Goal: Task Accomplishment & Management: Complete application form

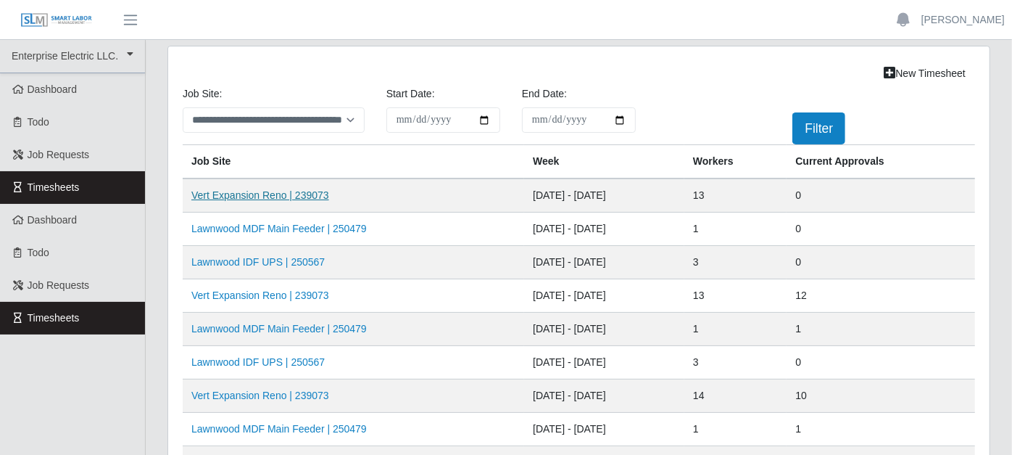
click at [291, 194] on link "Vert Expansion Reno | 239073" at bounding box center [260, 195] width 138 height 12
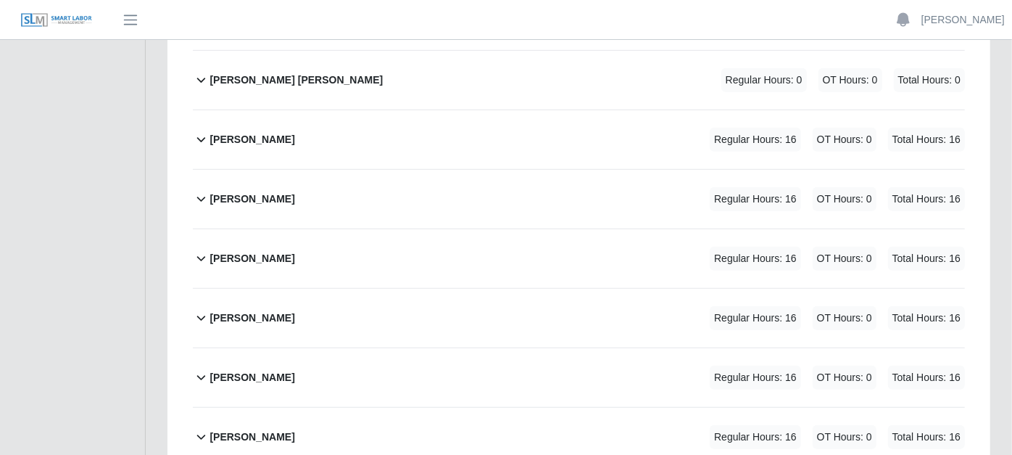
scroll to position [563, 0]
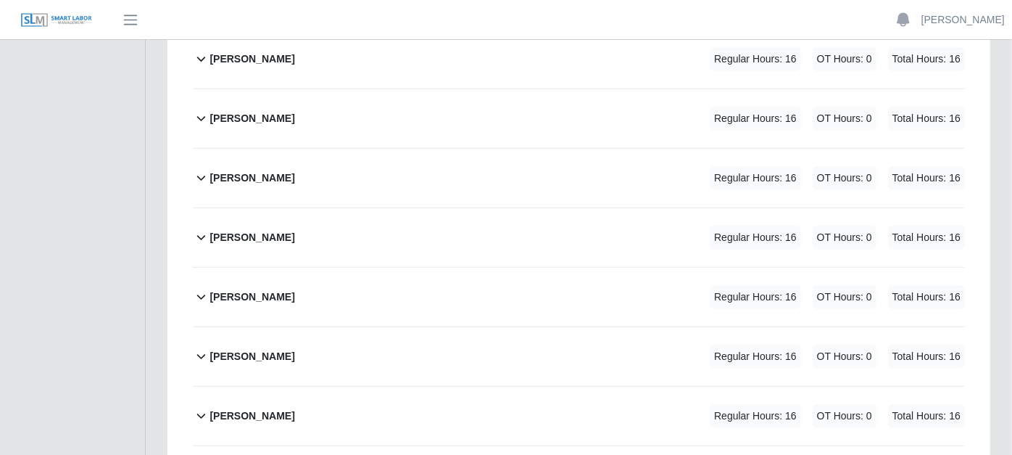
click at [202, 169] on icon at bounding box center [201, 177] width 17 height 17
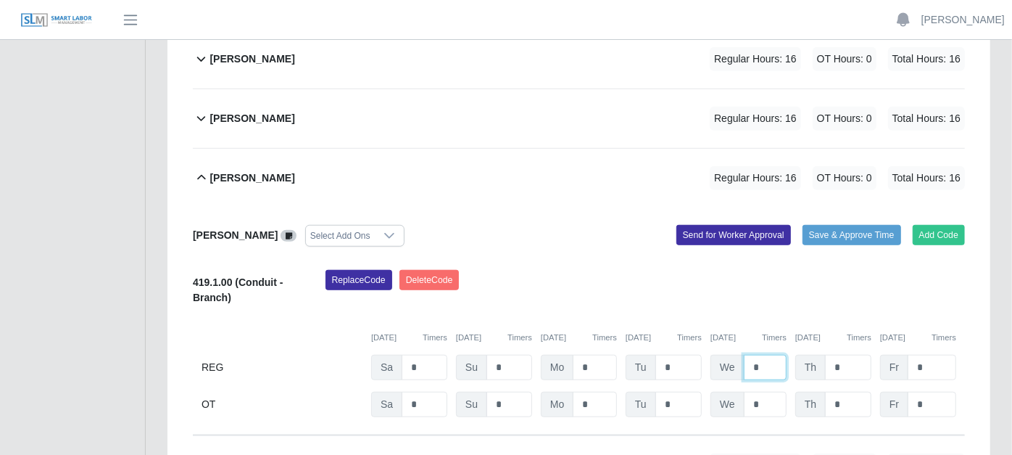
click at [774, 355] on input "*" at bounding box center [765, 367] width 43 height 25
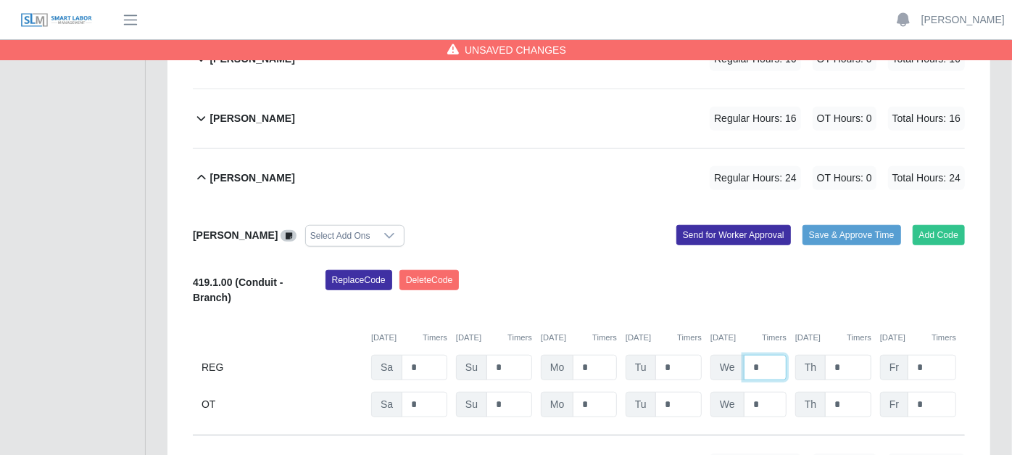
type input "*"
click at [843, 355] on input "*" at bounding box center [848, 367] width 46 height 25
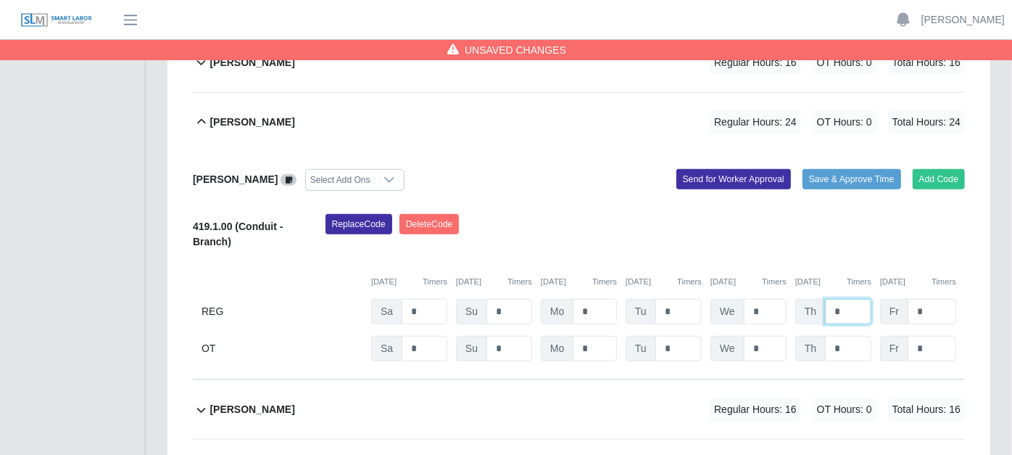
scroll to position [644, 0]
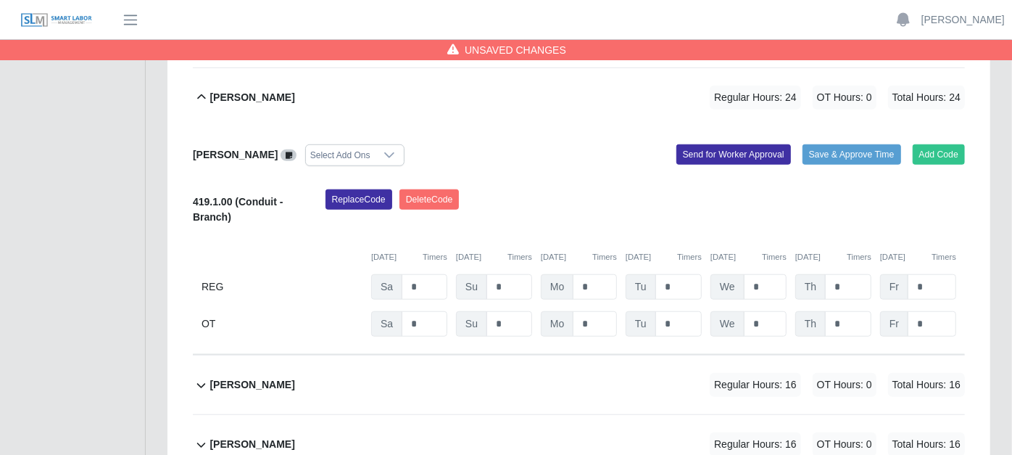
click at [197, 376] on icon at bounding box center [201, 384] width 17 height 17
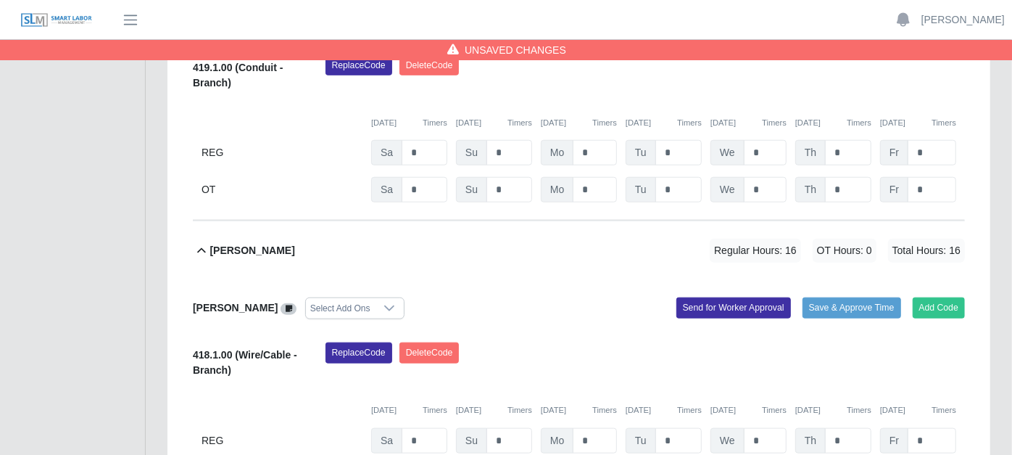
scroll to position [806, 0]
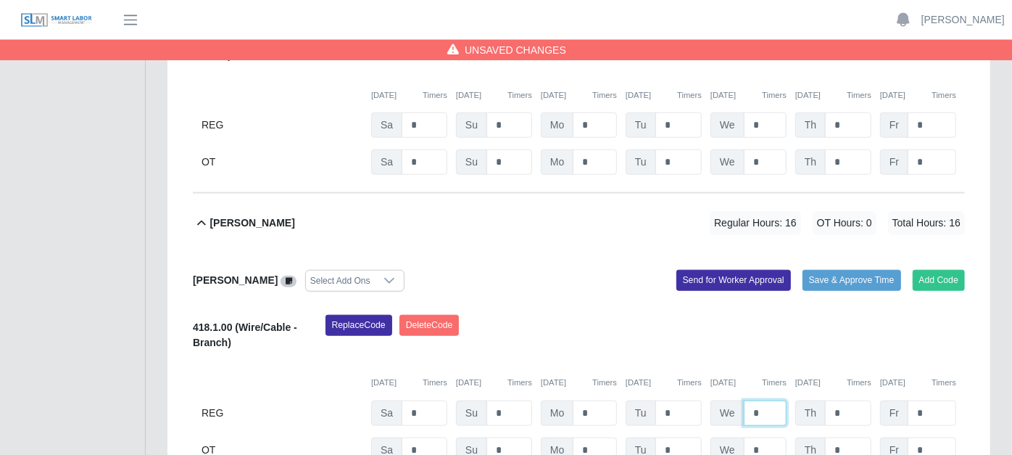
click at [766, 400] on input "*" at bounding box center [765, 412] width 43 height 25
type input "*"
click at [857, 400] on input "*" at bounding box center [848, 412] width 46 height 25
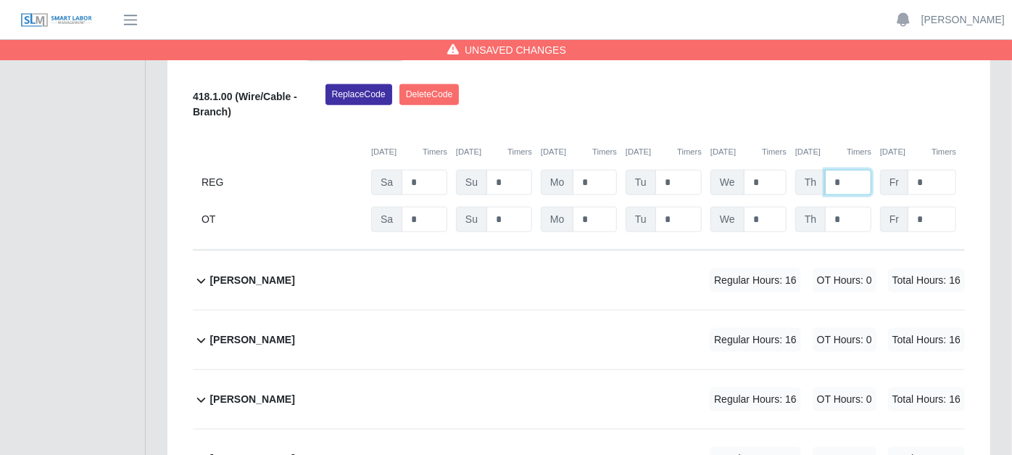
scroll to position [956, 0]
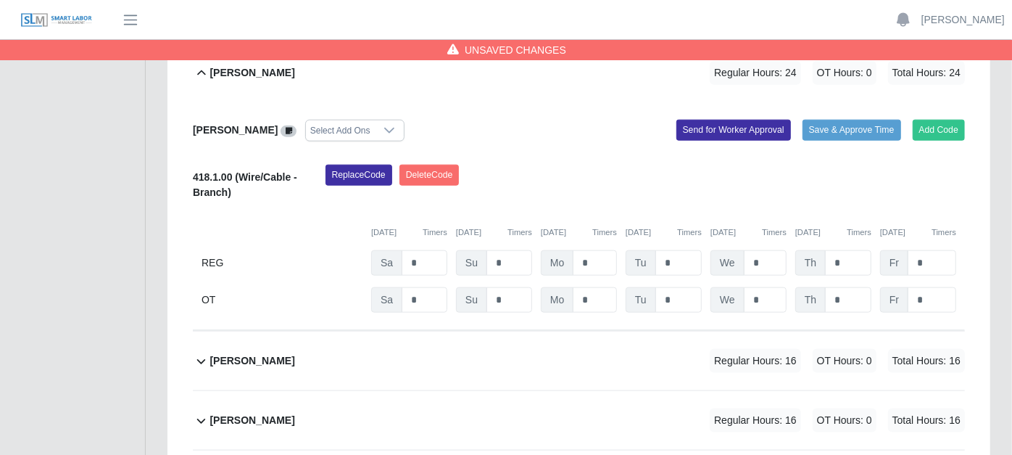
click at [197, 352] on icon at bounding box center [201, 360] width 17 height 17
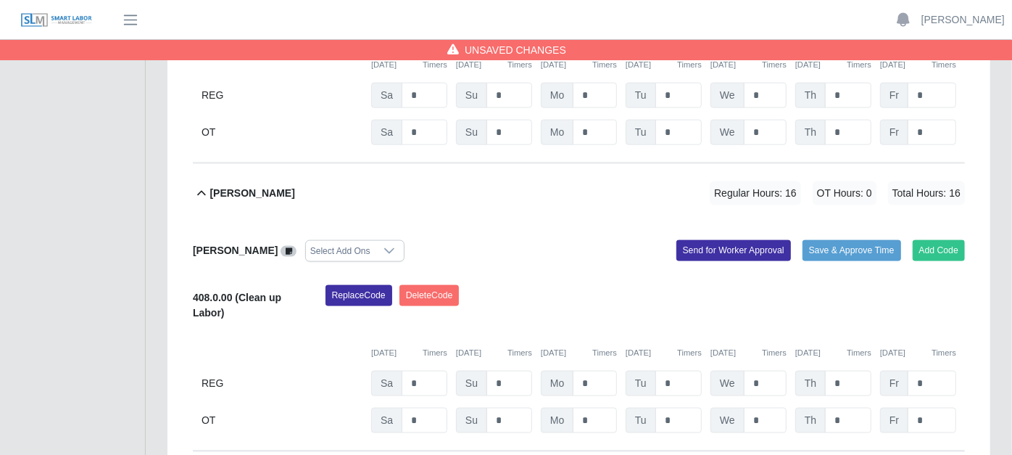
scroll to position [1197, 0]
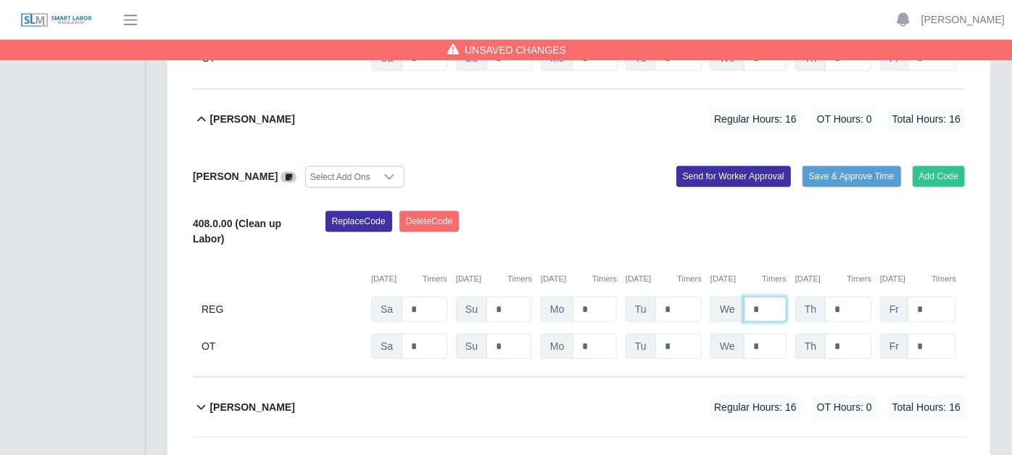
click at [766, 297] on input "*" at bounding box center [765, 309] width 43 height 25
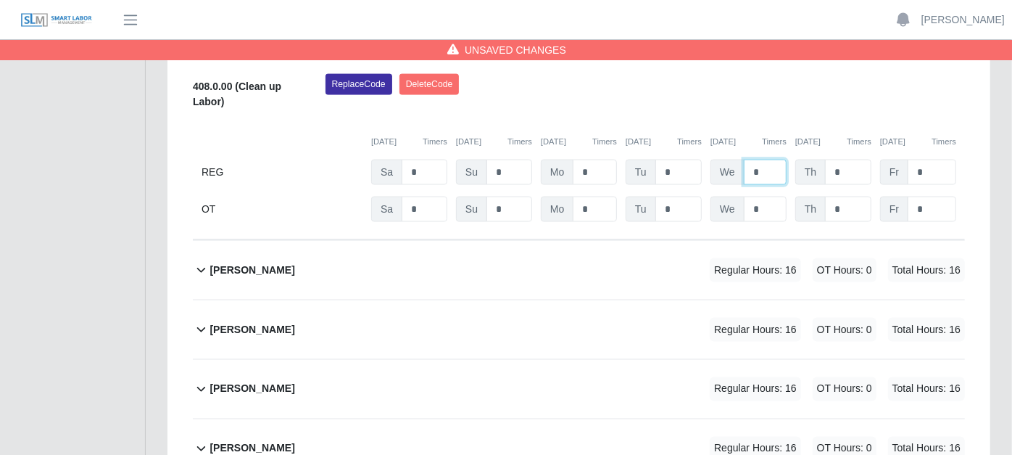
scroll to position [1359, 0]
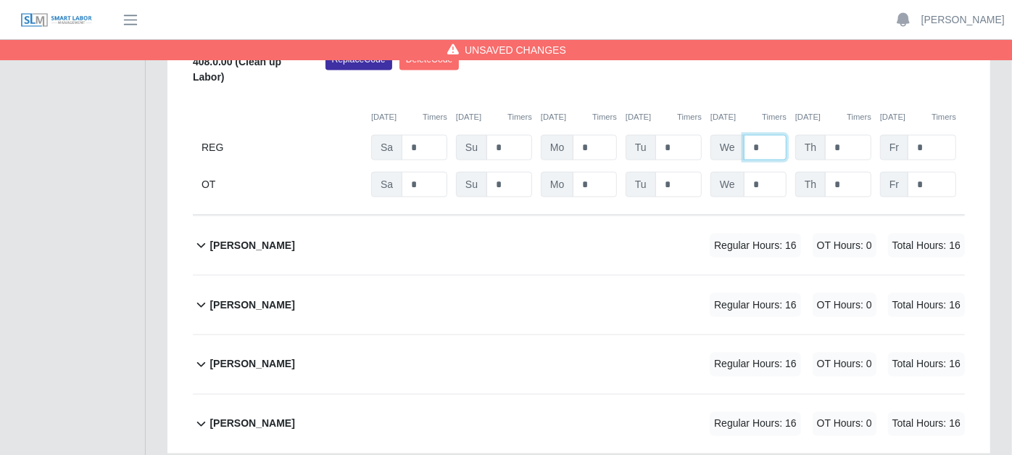
type input "*"
click at [198, 363] on icon at bounding box center [201, 365] width 9 height 5
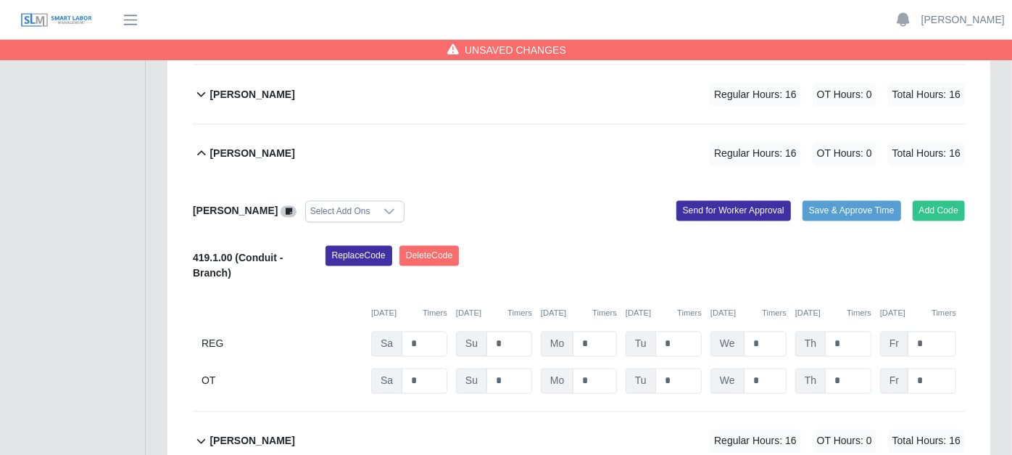
scroll to position [1587, 0]
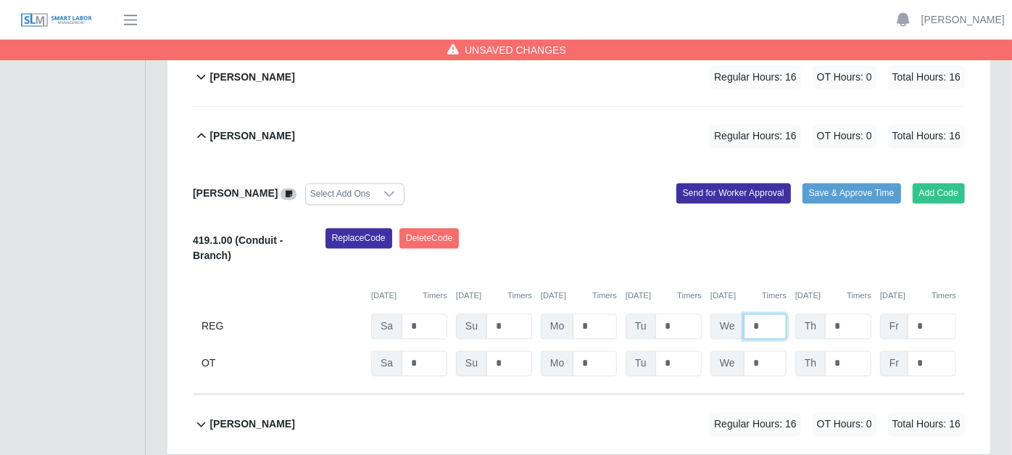
click at [763, 314] on input "*" at bounding box center [765, 326] width 43 height 25
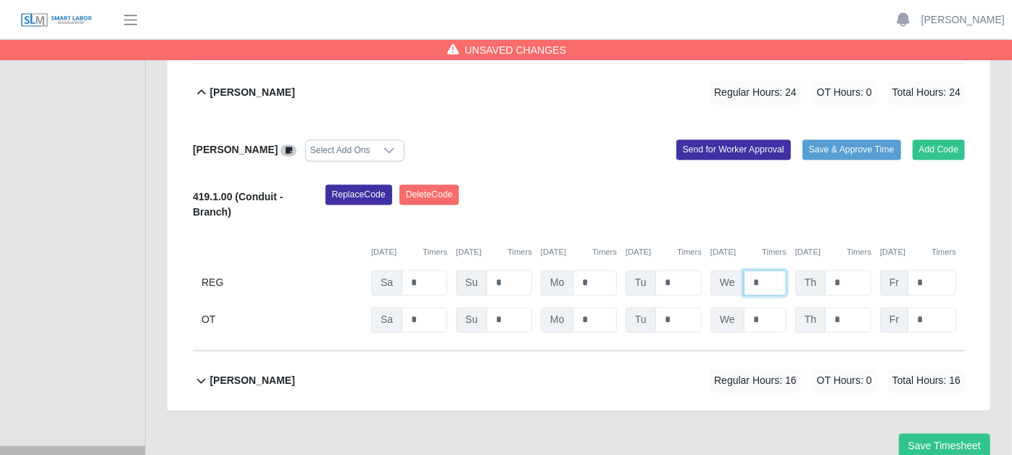
scroll to position [1653, 0]
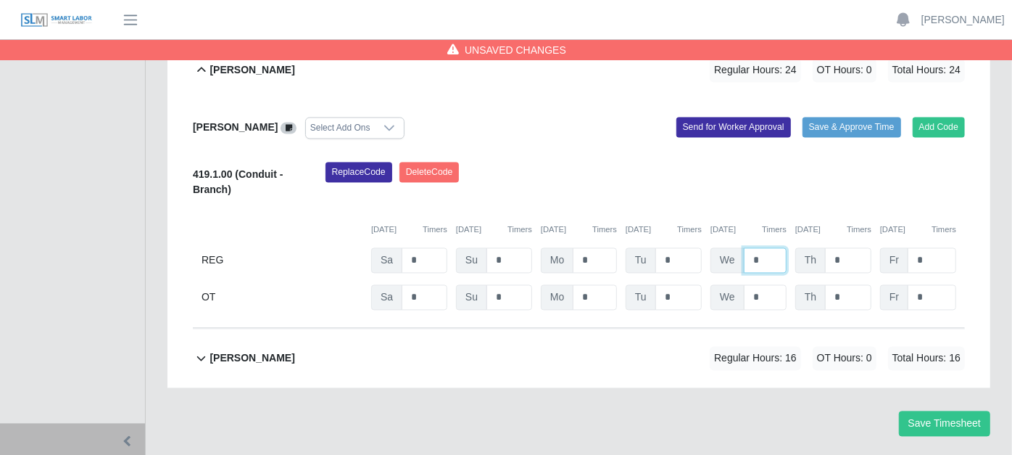
type input "*"
click at [201, 350] on icon at bounding box center [201, 358] width 17 height 17
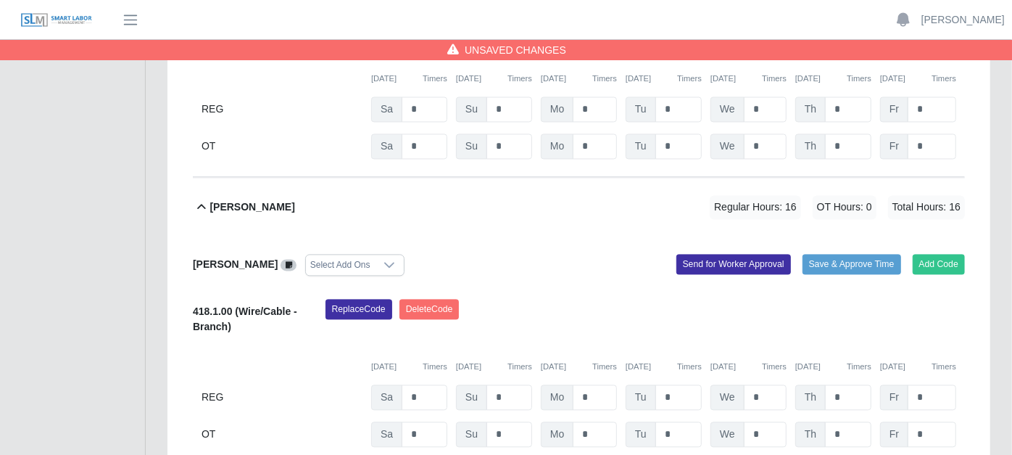
scroll to position [1880, 0]
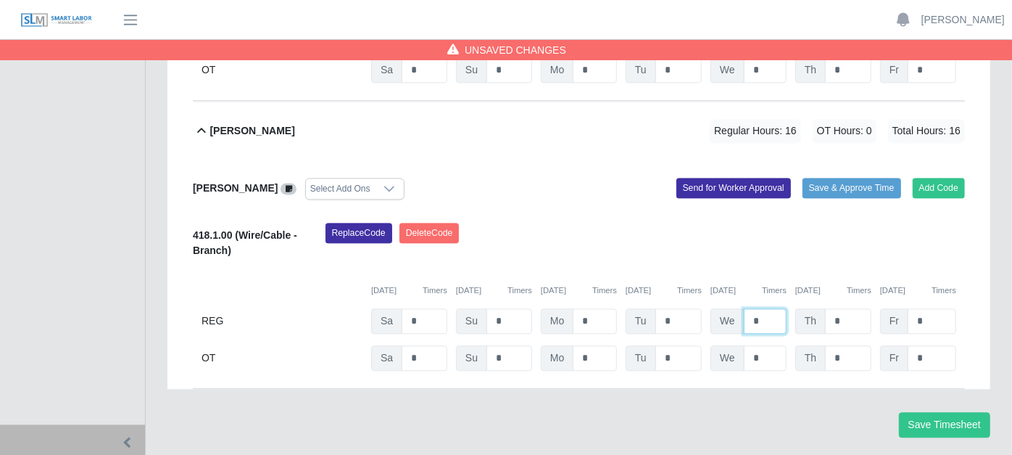
click at [766, 308] on input "*" at bounding box center [765, 320] width 43 height 25
type input "*"
click at [952, 412] on button "Save Timesheet" at bounding box center [944, 424] width 91 height 25
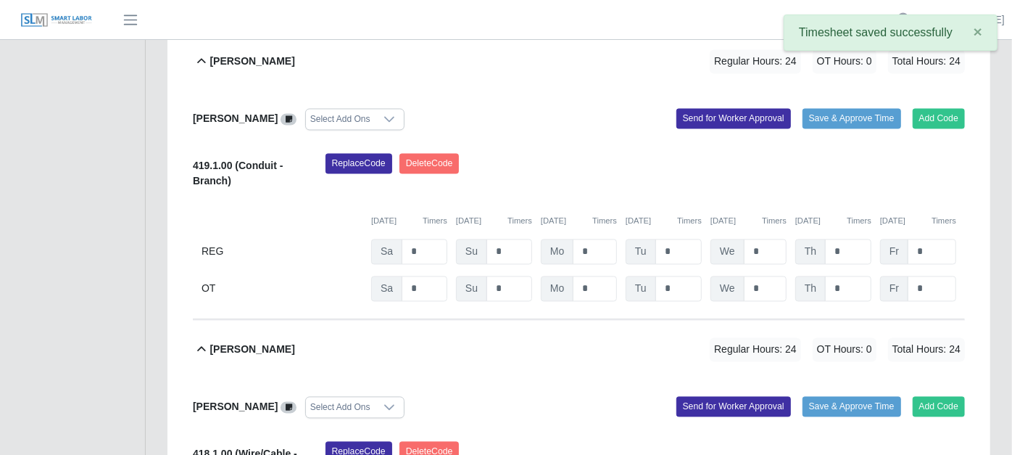
scroll to position [1639, 0]
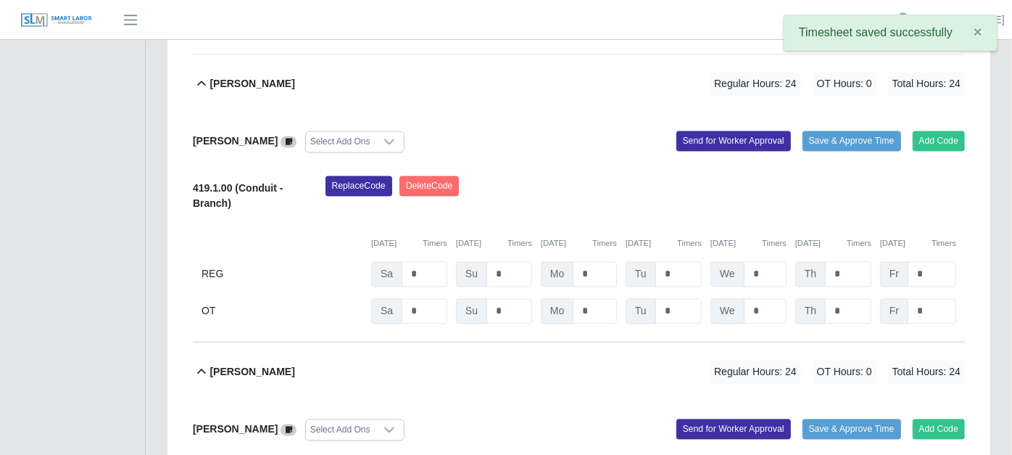
click at [197, 363] on icon at bounding box center [201, 371] width 17 height 17
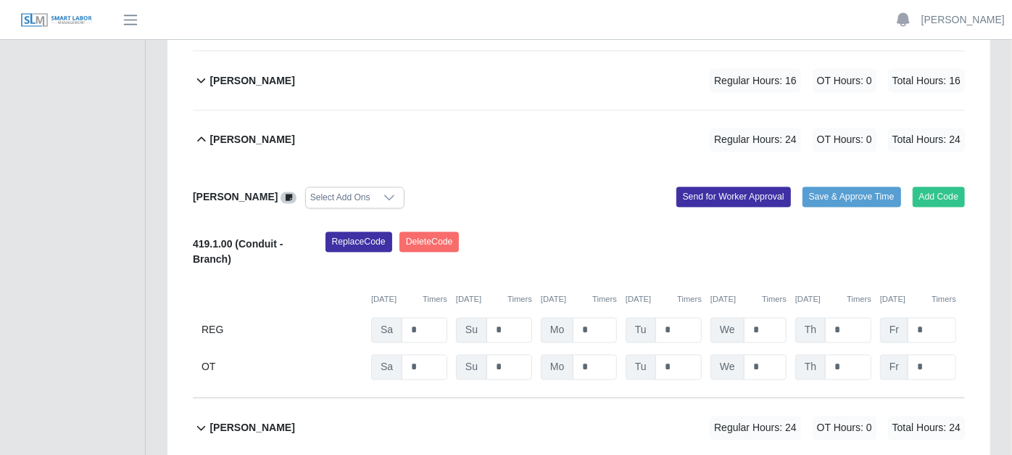
scroll to position [1558, 0]
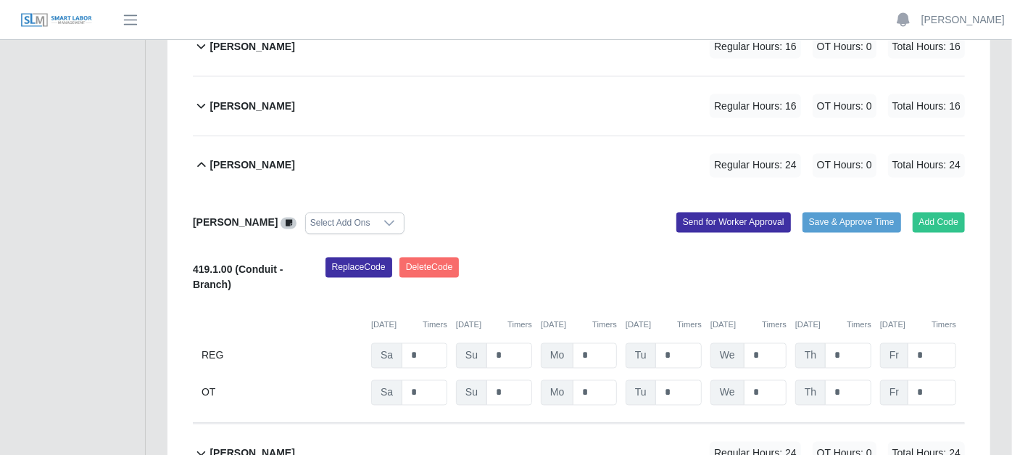
click at [201, 157] on icon at bounding box center [201, 165] width 17 height 17
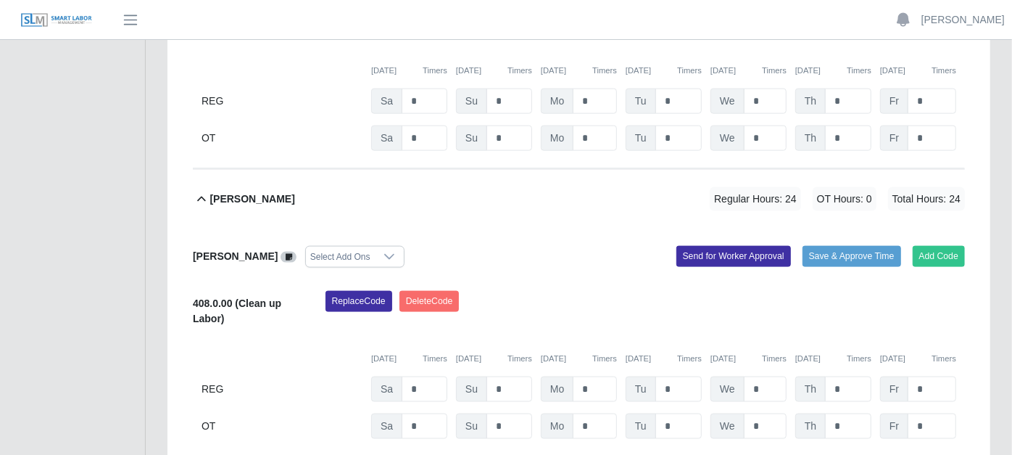
scroll to position [1102, 0]
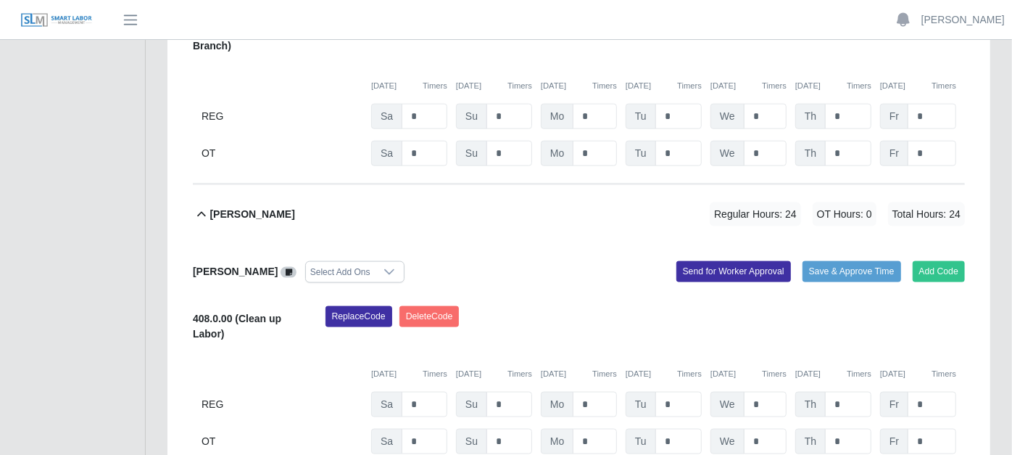
click at [201, 206] on icon at bounding box center [201, 214] width 17 height 17
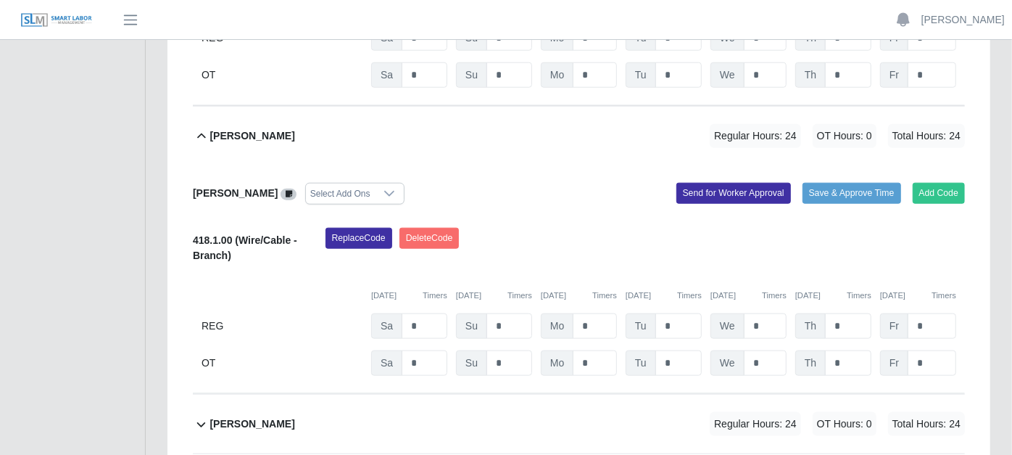
scroll to position [861, 0]
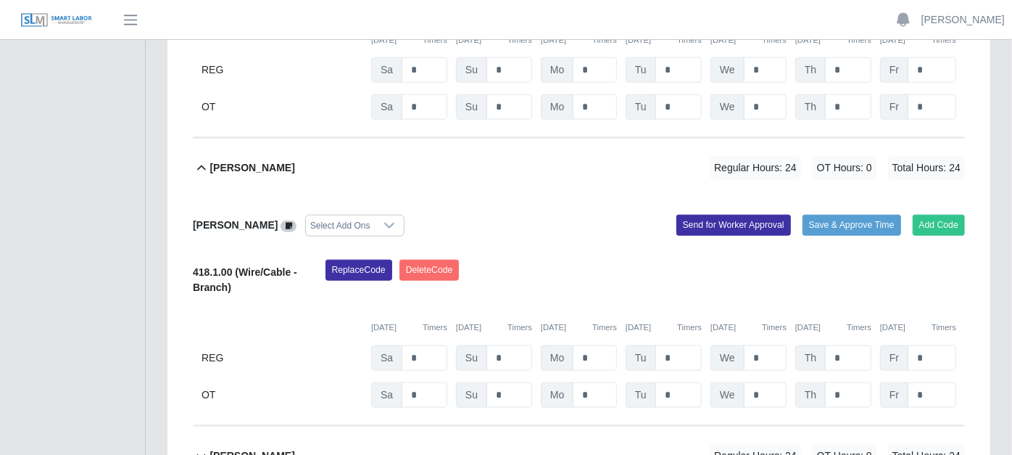
click at [202, 160] on icon at bounding box center [201, 168] width 17 height 17
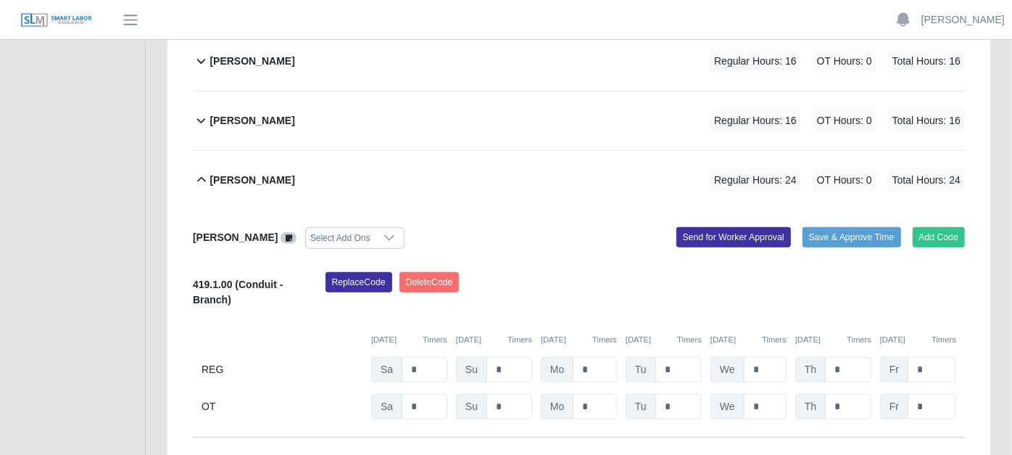
scroll to position [538, 0]
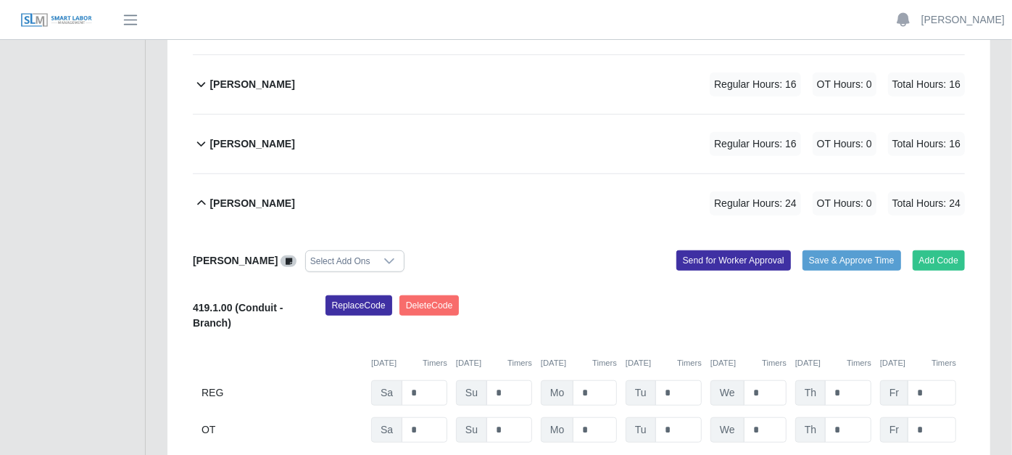
click at [199, 194] on icon at bounding box center [201, 202] width 17 height 17
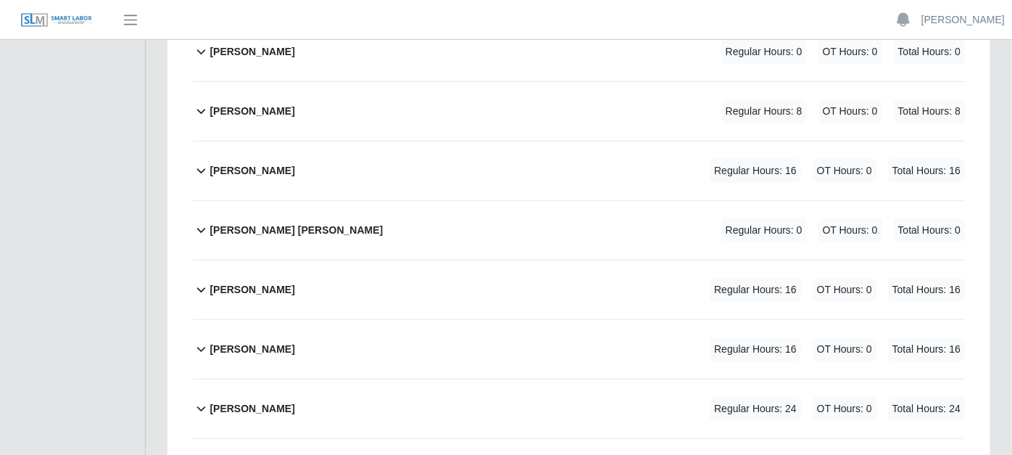
scroll to position [297, 0]
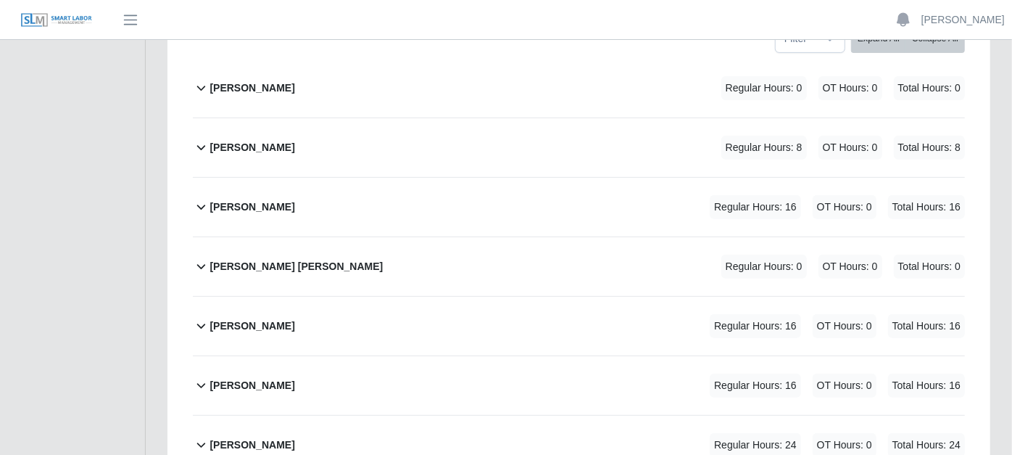
click at [200, 198] on icon at bounding box center [201, 206] width 17 height 17
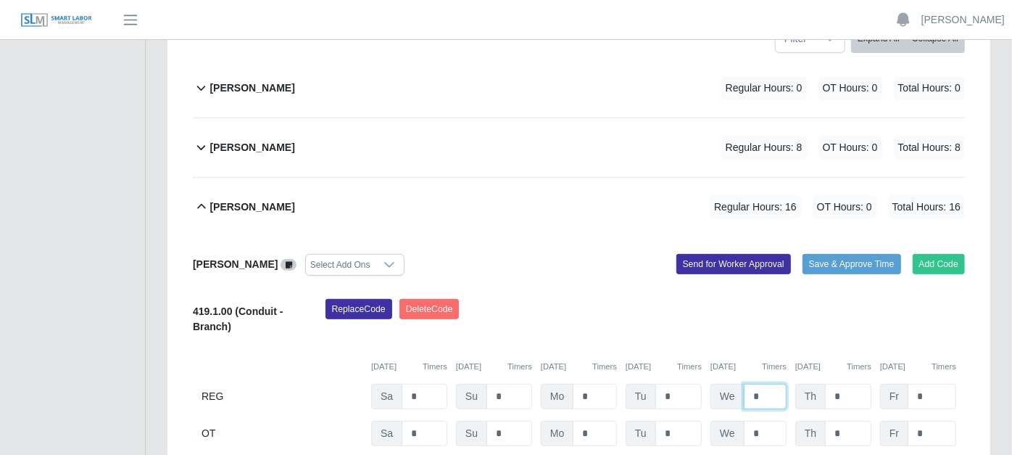
click at [769, 384] on input "*" at bounding box center [765, 396] width 43 height 25
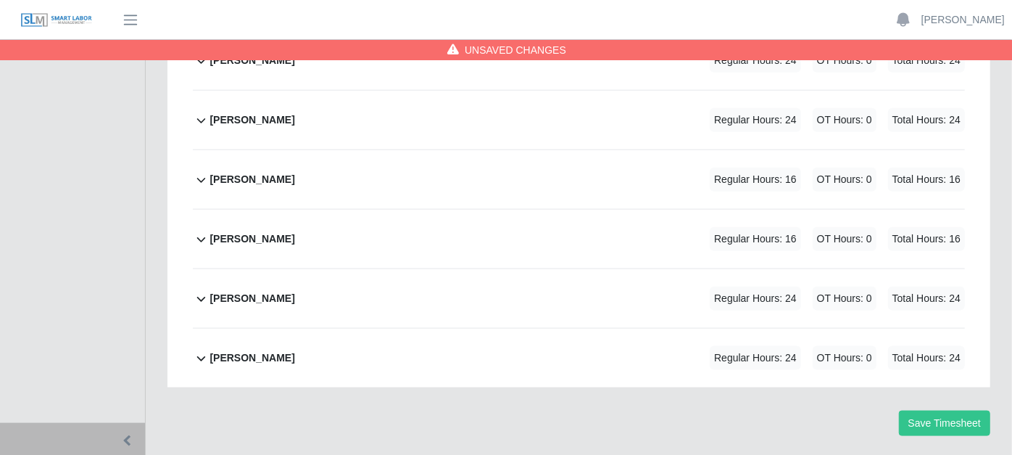
scroll to position [970, 0]
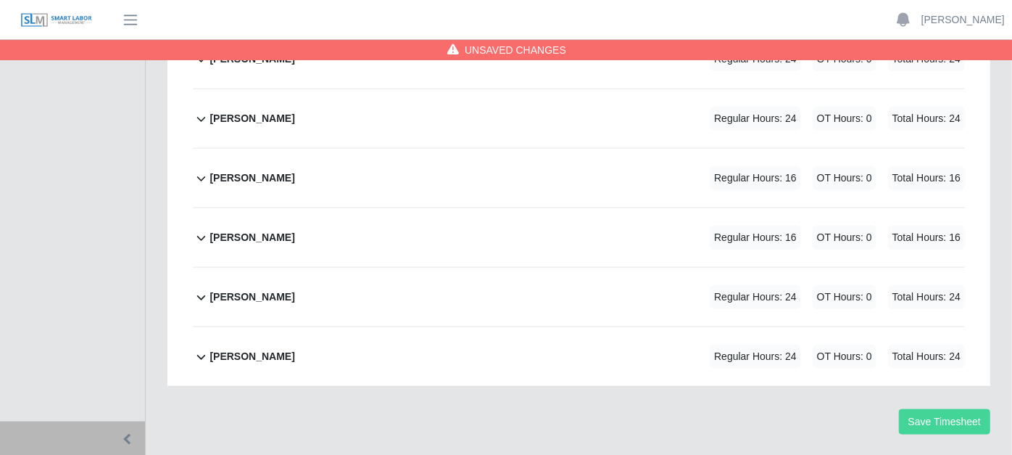
type input "*"
click at [934, 409] on button "Save Timesheet" at bounding box center [944, 421] width 91 height 25
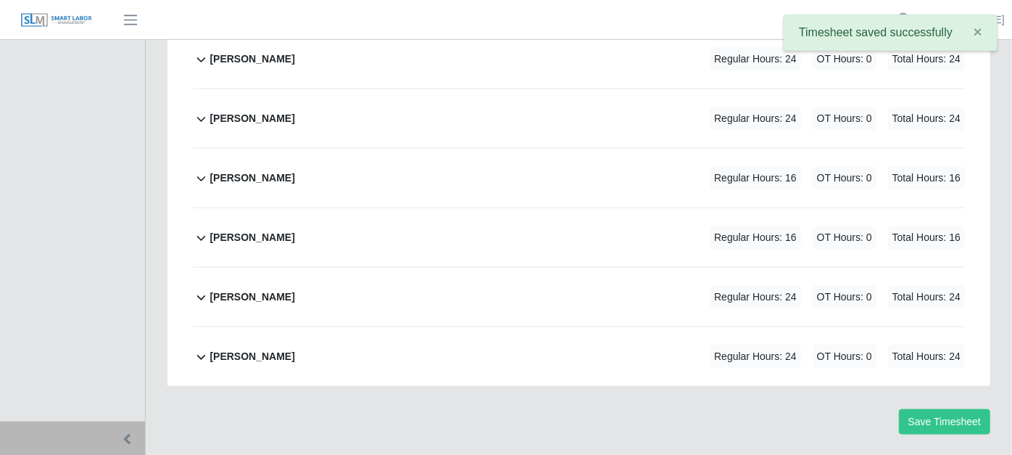
click at [201, 229] on icon at bounding box center [201, 237] width 17 height 17
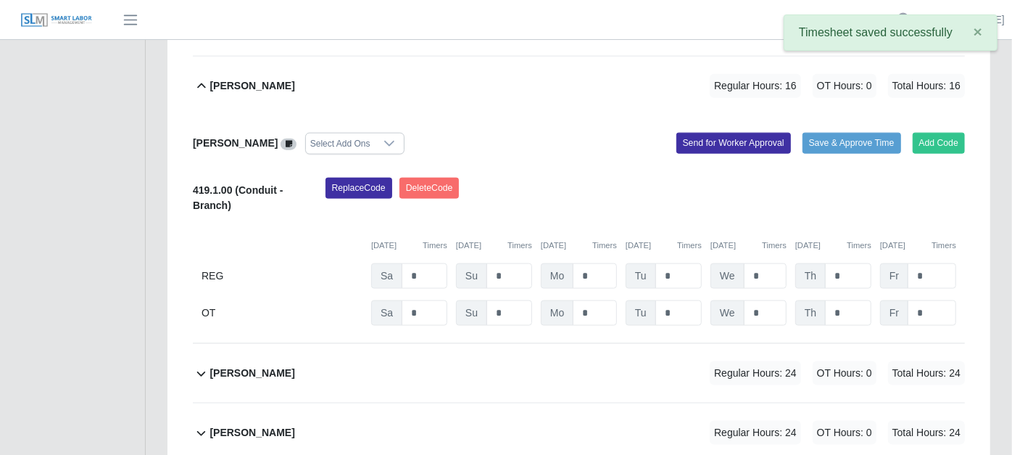
scroll to position [1197, 0]
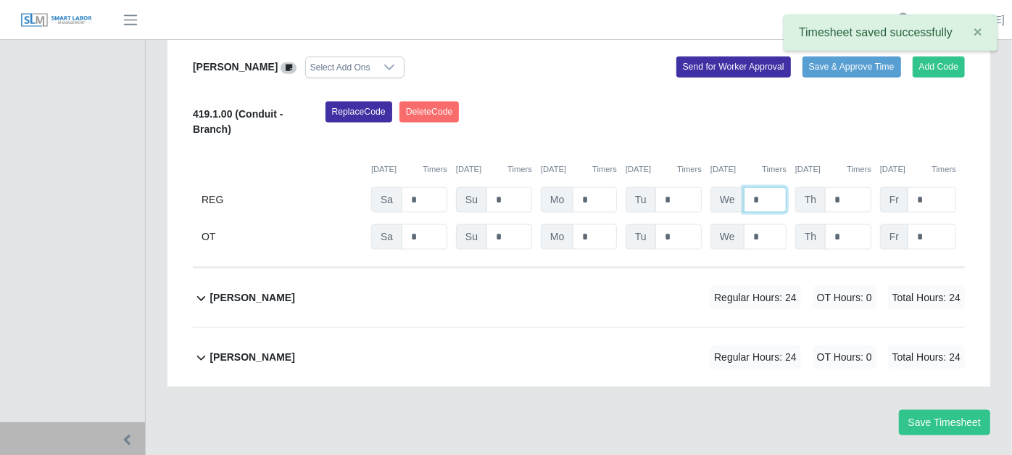
click at [769, 187] on input "*" at bounding box center [765, 199] width 43 height 25
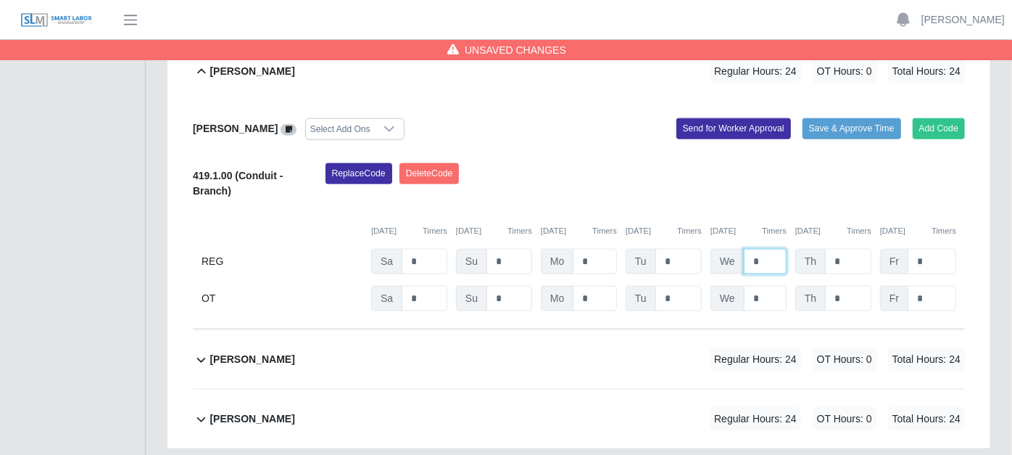
scroll to position [1036, 0]
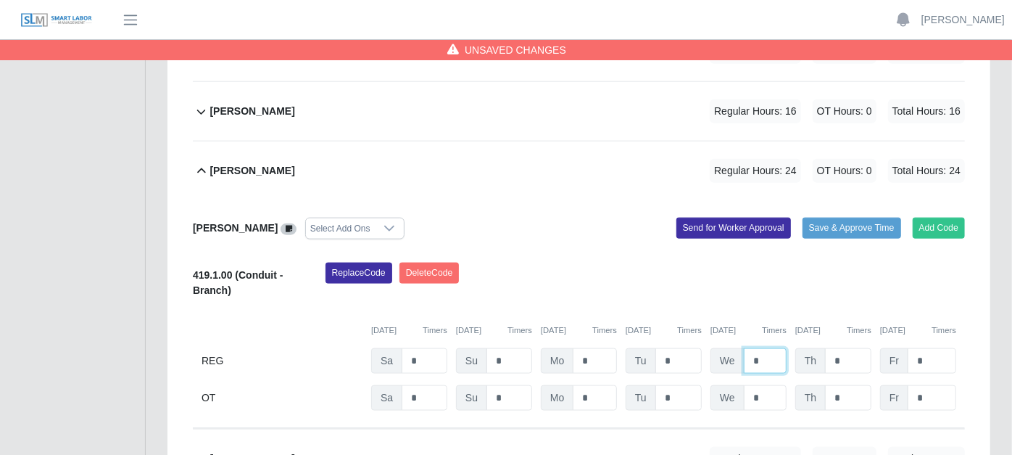
type input "*"
click at [207, 162] on icon at bounding box center [201, 170] width 17 height 17
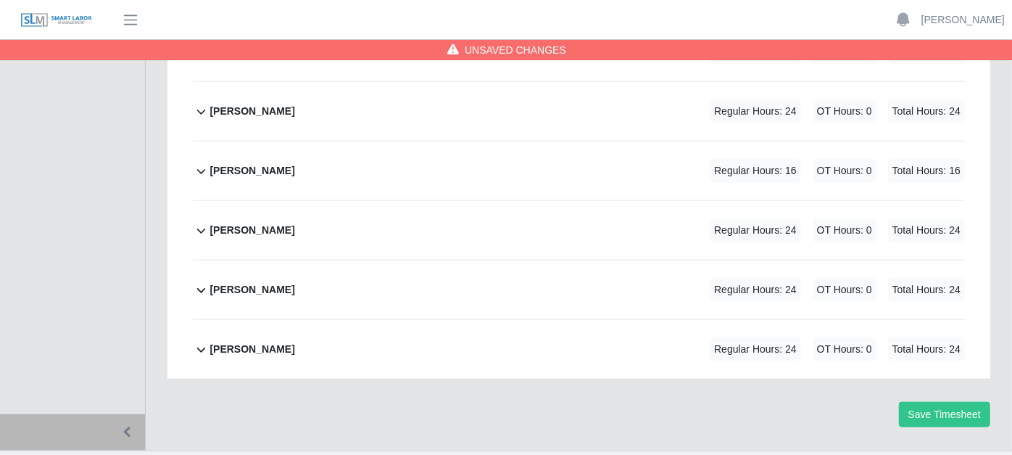
scroll to position [970, 0]
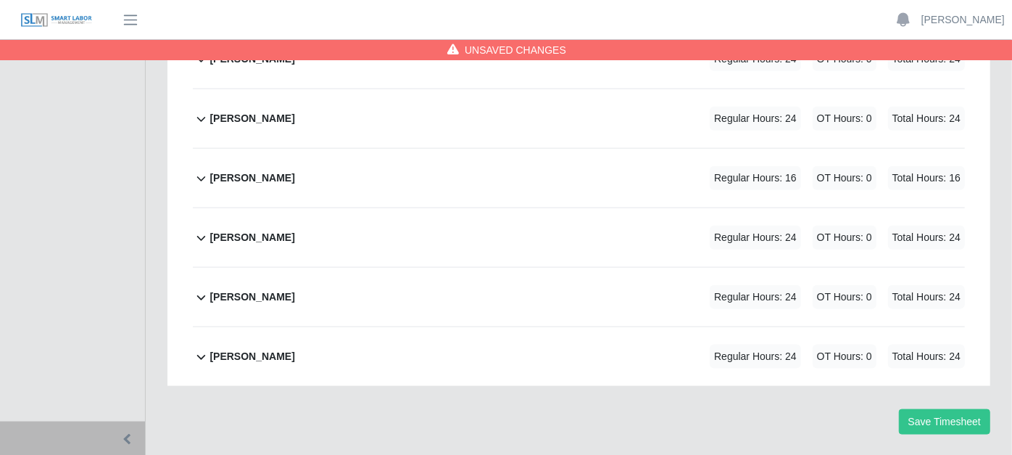
click at [202, 170] on icon at bounding box center [201, 178] width 17 height 17
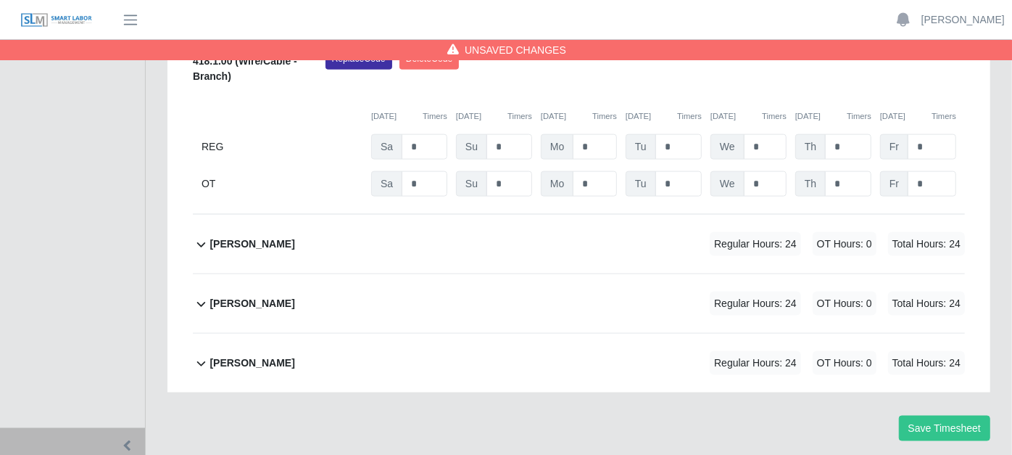
scroll to position [1197, 0]
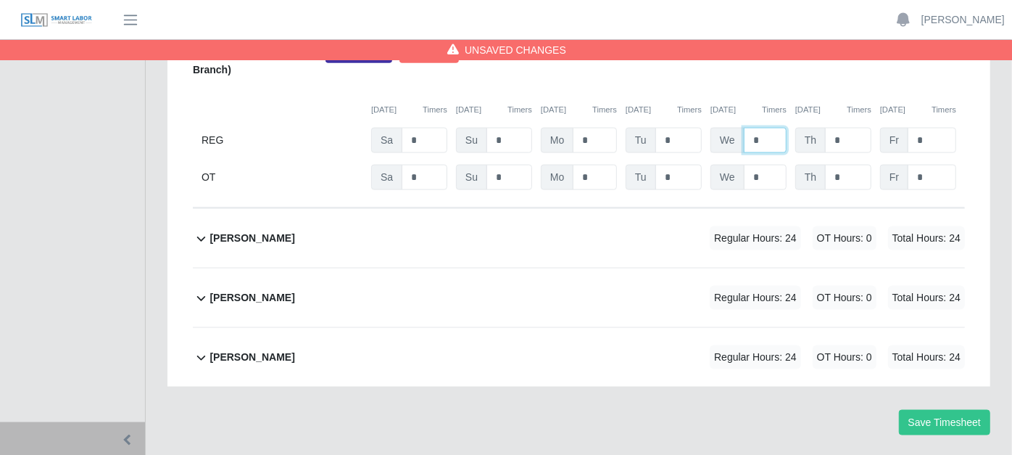
click at [769, 128] on input "*" at bounding box center [765, 140] width 43 height 25
type input "*"
click at [861, 128] on input "*" at bounding box center [848, 140] width 46 height 25
click at [943, 410] on button "Save Timesheet" at bounding box center [944, 422] width 91 height 25
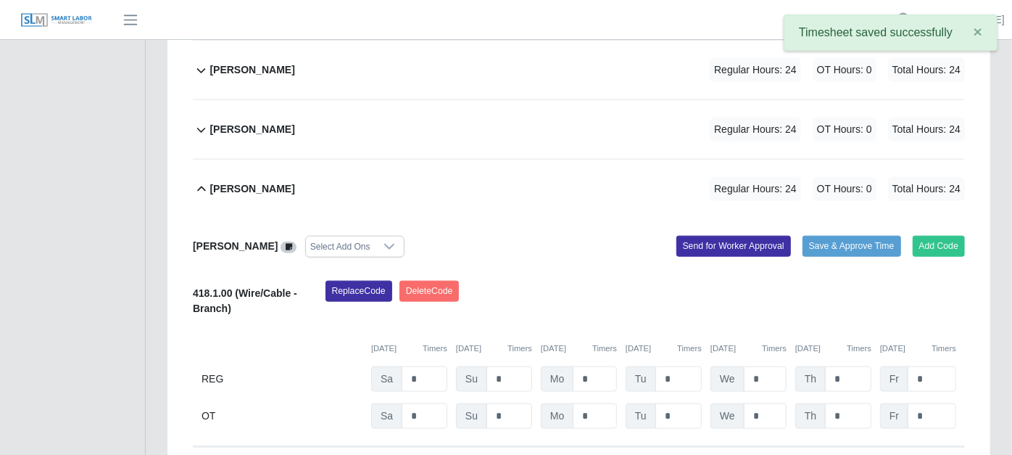
scroll to position [956, 0]
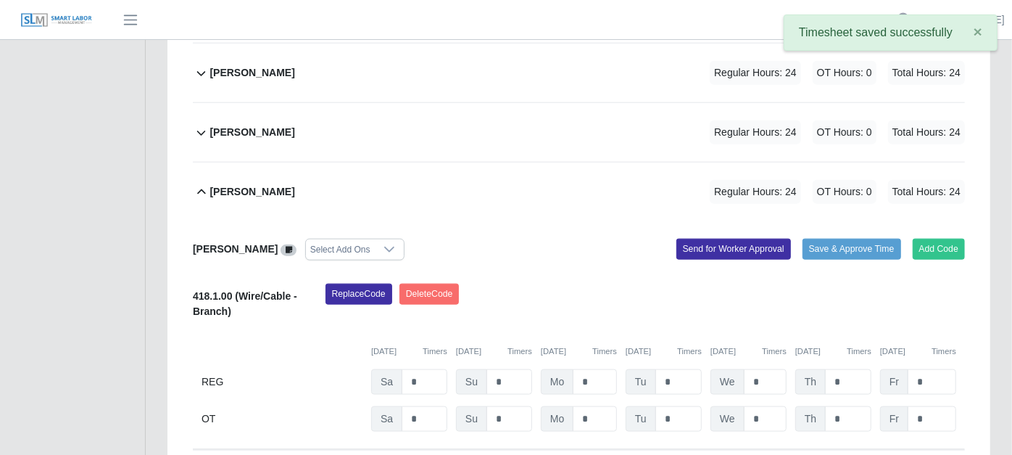
click at [199, 183] on icon at bounding box center [201, 191] width 17 height 17
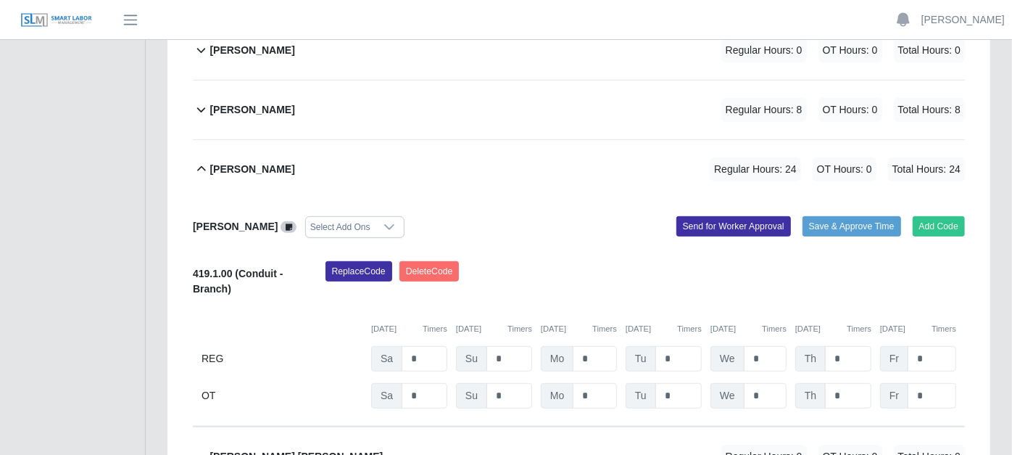
scroll to position [311, 0]
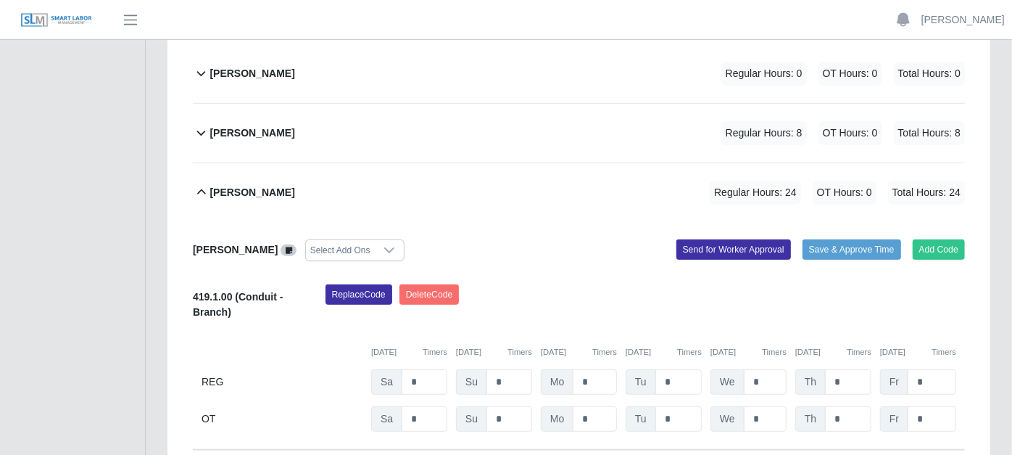
click at [202, 183] on icon at bounding box center [201, 191] width 17 height 17
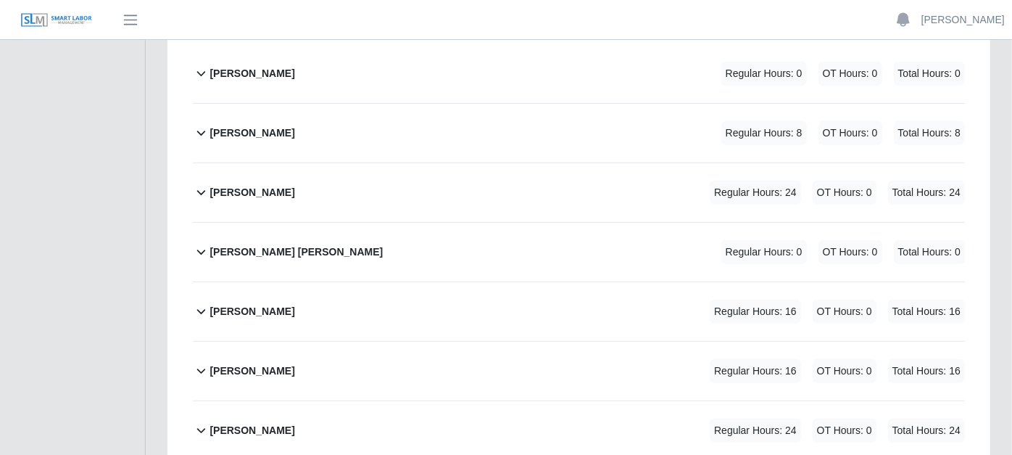
click at [203, 243] on icon at bounding box center [201, 251] width 17 height 17
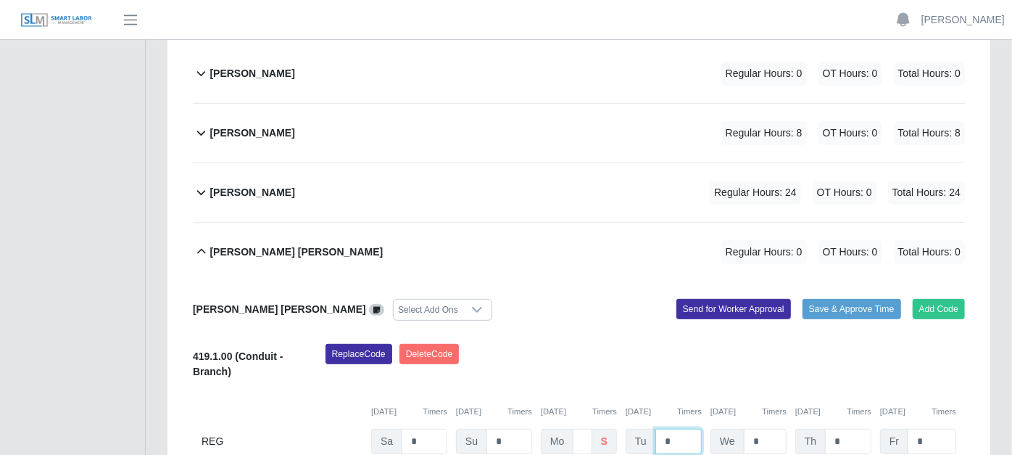
click at [679, 429] on input "*" at bounding box center [679, 441] width 46 height 25
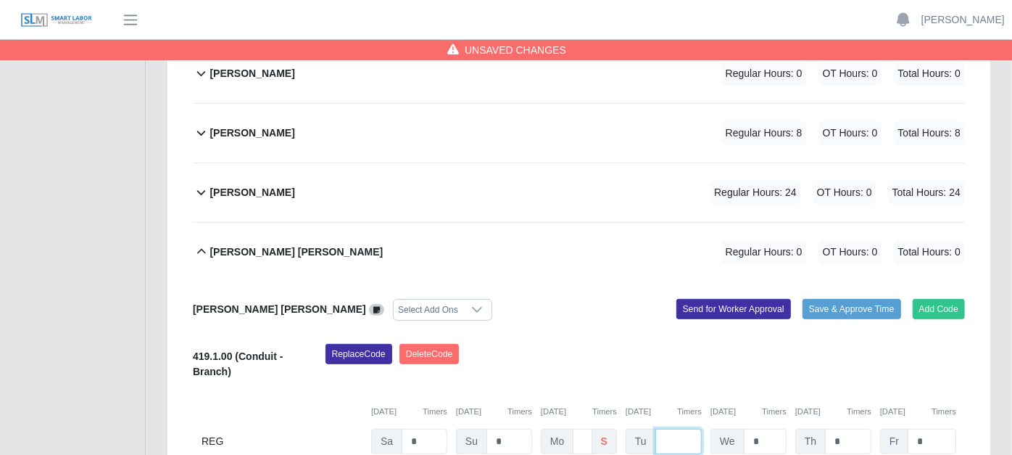
type input "*"
click at [766, 429] on input "*" at bounding box center [765, 441] width 43 height 25
type input "*"
click at [843, 429] on input "*" at bounding box center [848, 441] width 46 height 25
click at [202, 243] on icon at bounding box center [201, 251] width 17 height 17
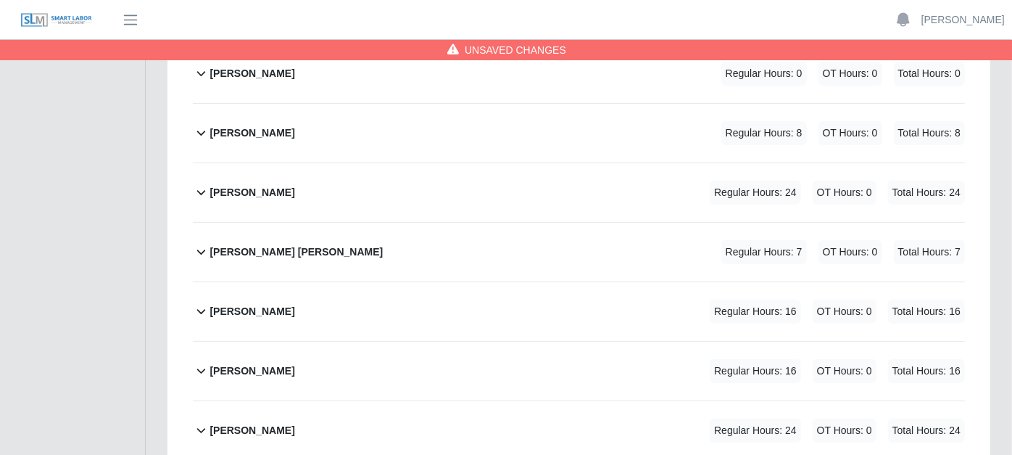
click at [203, 124] on icon at bounding box center [201, 132] width 17 height 17
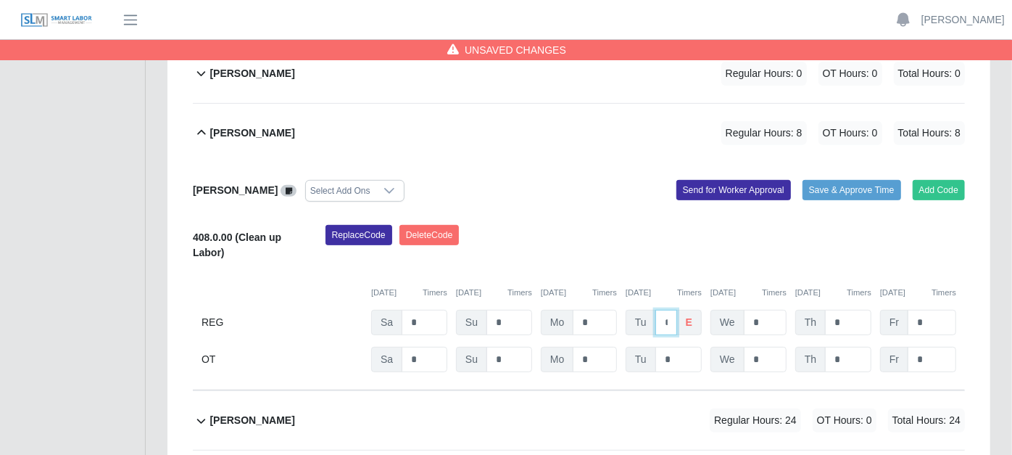
click at [675, 310] on input "*" at bounding box center [667, 322] width 22 height 25
type input "*"
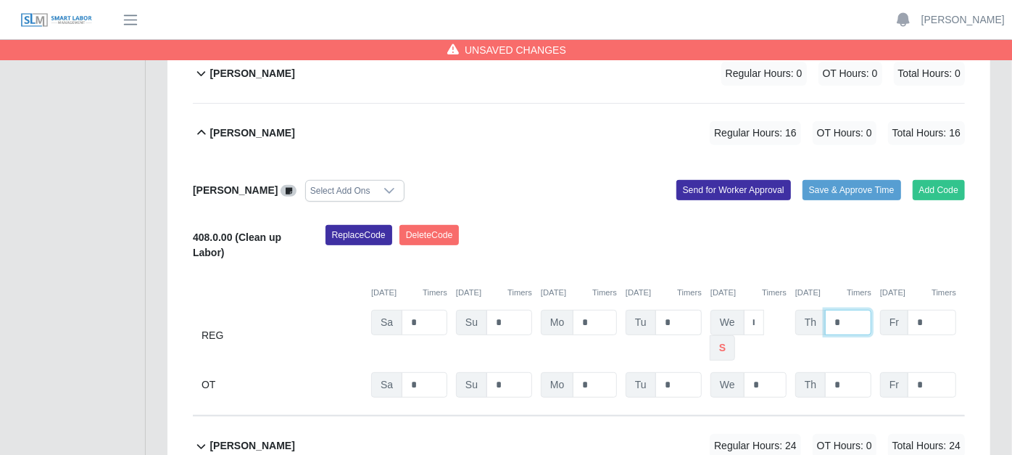
scroll to position [0, 0]
click at [201, 124] on icon at bounding box center [201, 132] width 17 height 17
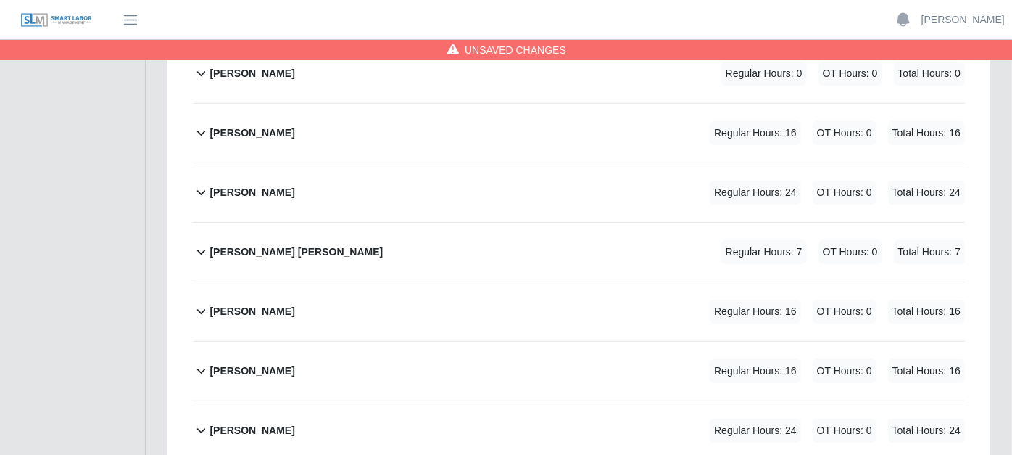
click at [201, 362] on icon at bounding box center [201, 370] width 17 height 17
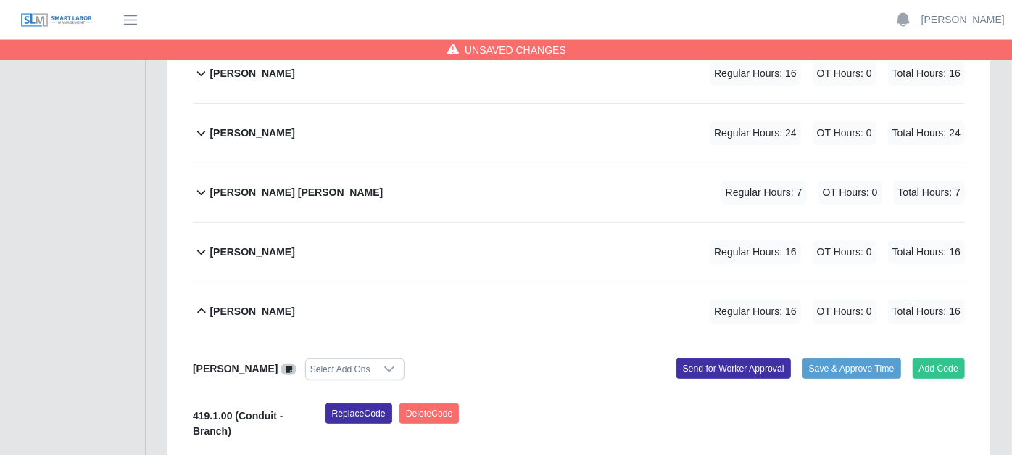
scroll to position [392, 0]
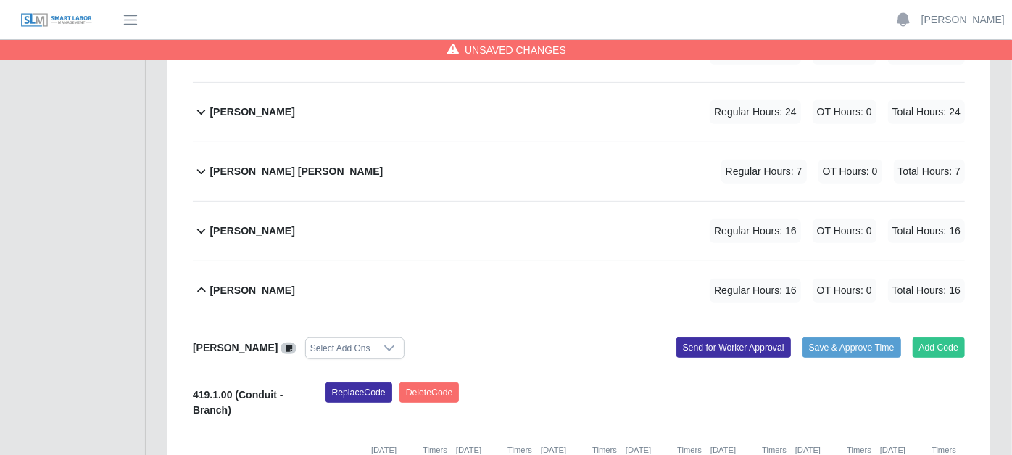
type input "*"
click at [545, 320] on div "[PERSON_NAME] Select Add Ons Add Code Save & Approve Time Send for Worker Appro…" at bounding box center [579, 434] width 772 height 228
click at [199, 222] on icon at bounding box center [201, 230] width 17 height 17
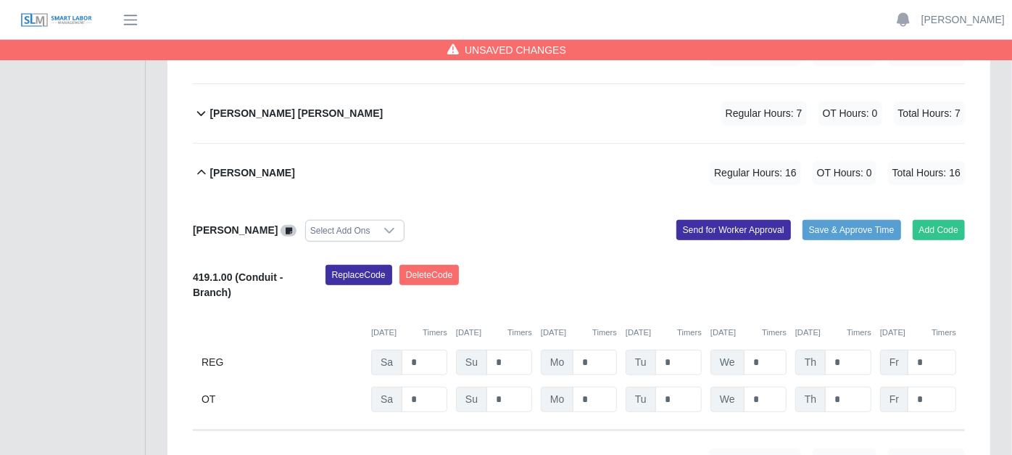
scroll to position [483, 0]
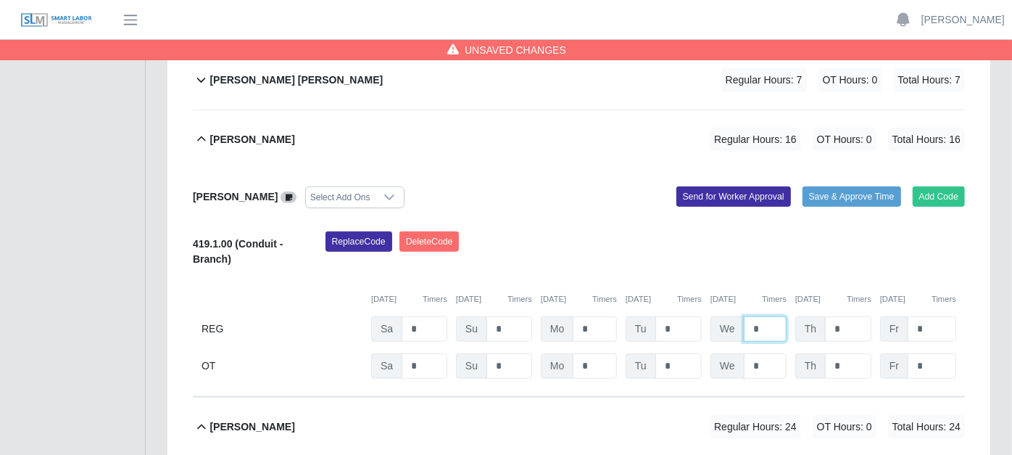
click at [766, 316] on input "*" at bounding box center [765, 328] width 43 height 25
type input "*"
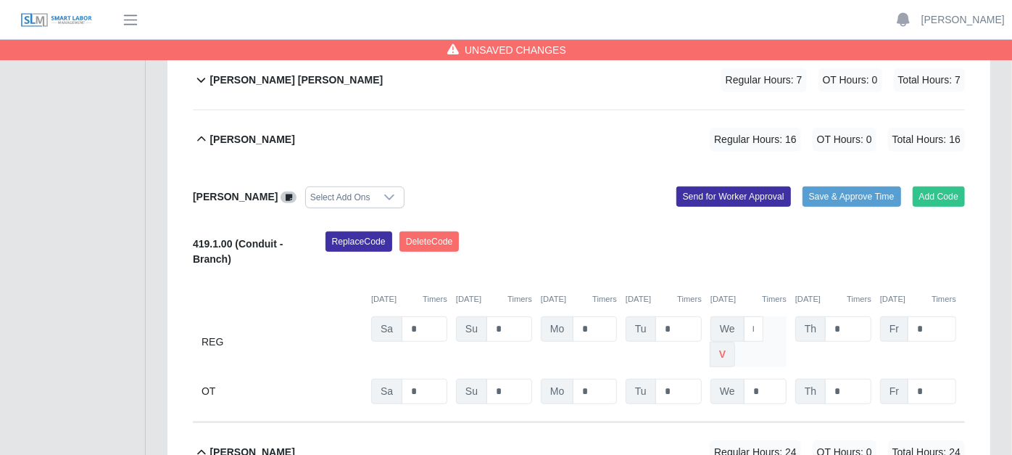
scroll to position [0, 0]
click at [735, 342] on span "v" at bounding box center [722, 354] width 25 height 25
type input "*"
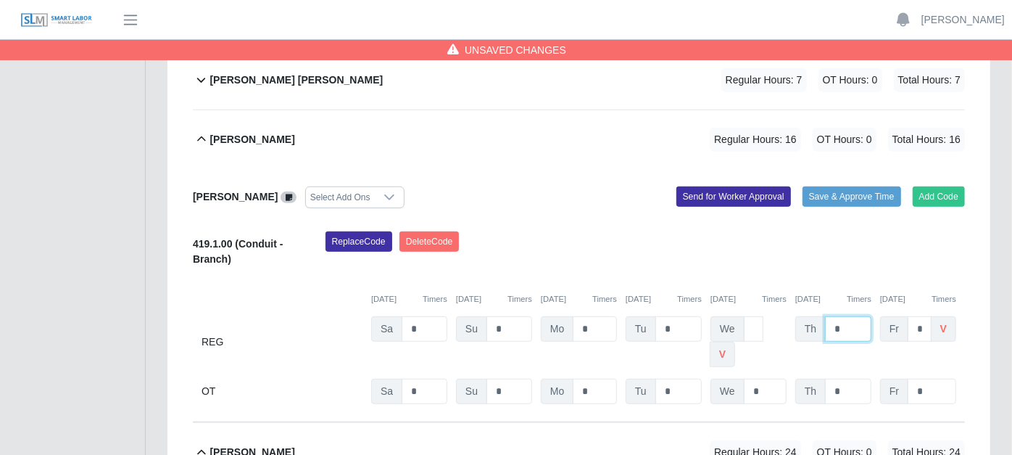
click at [848, 316] on input "*" at bounding box center [848, 328] width 46 height 25
type input "*"
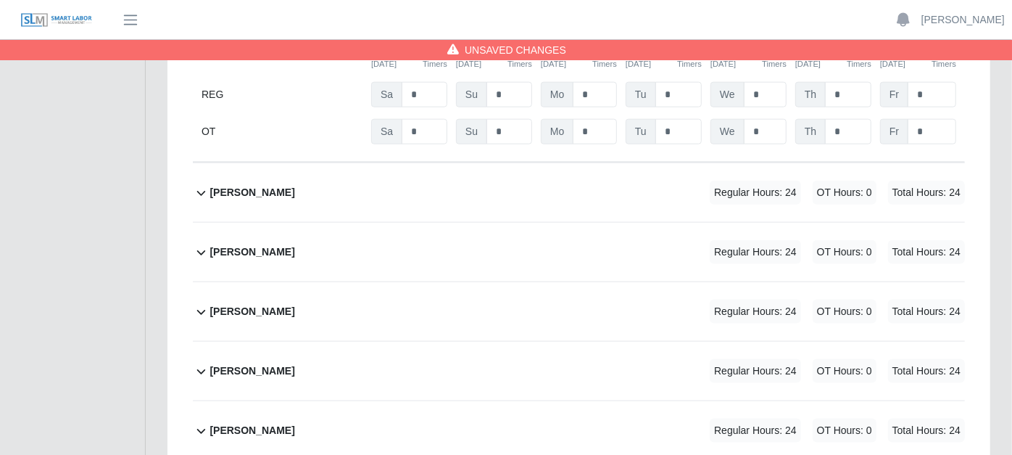
scroll to position [1197, 0]
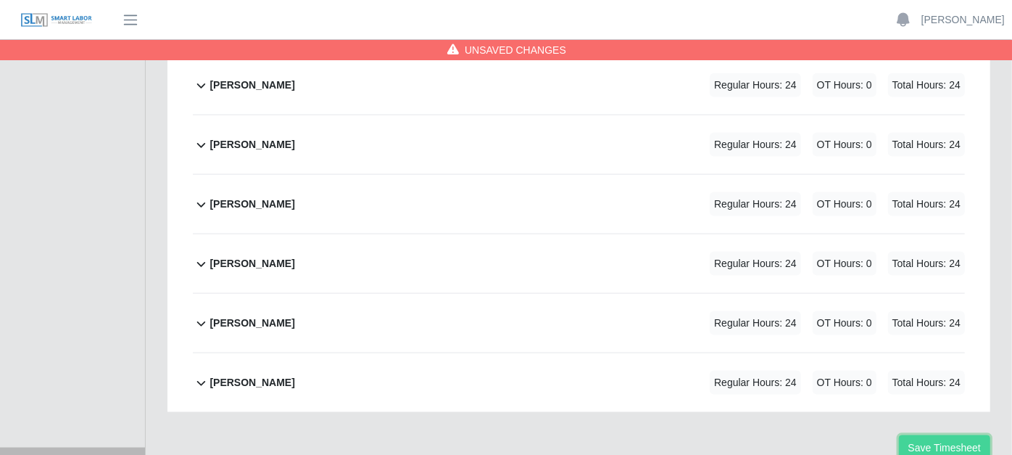
click at [943, 435] on button "Save Timesheet" at bounding box center [944, 447] width 91 height 25
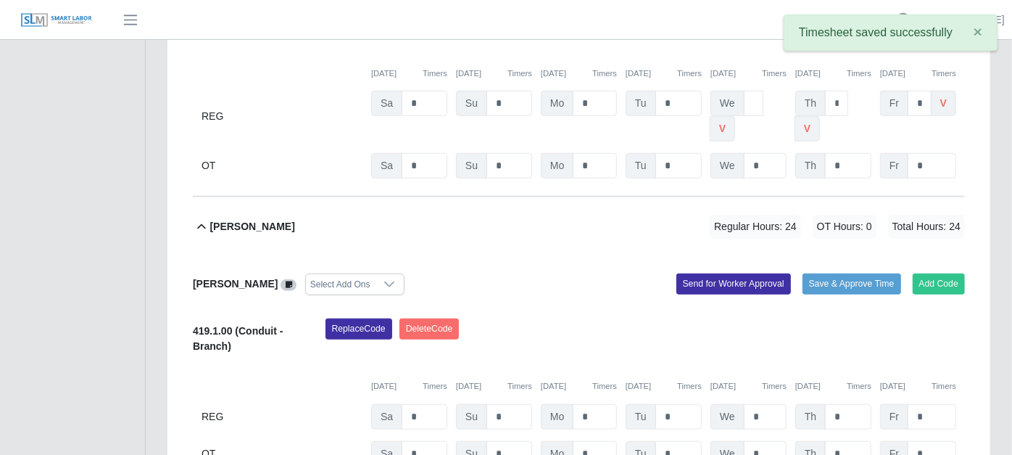
scroll to position [634, 0]
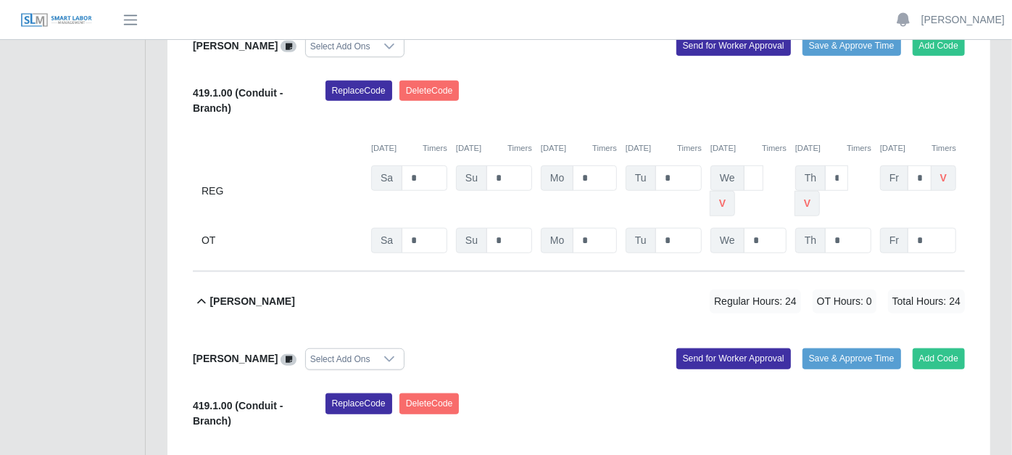
click at [201, 298] on icon at bounding box center [201, 300] width 9 height 5
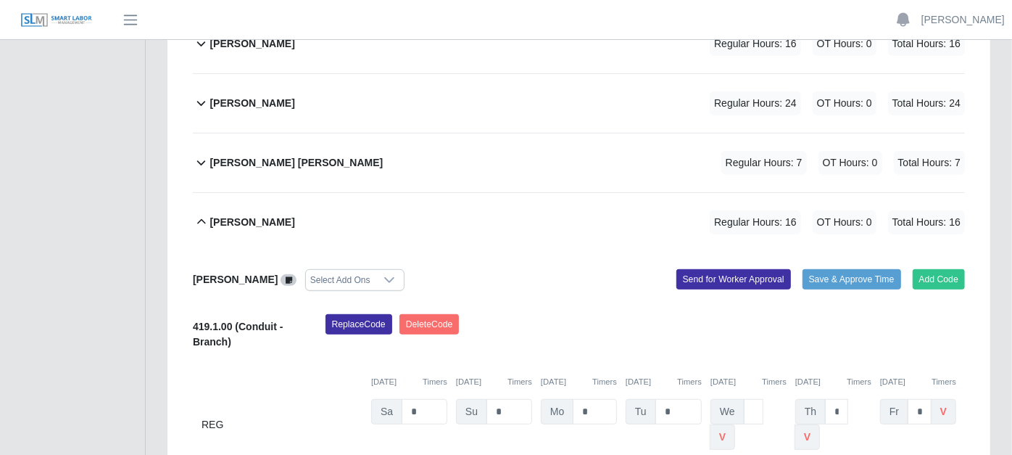
scroll to position [392, 0]
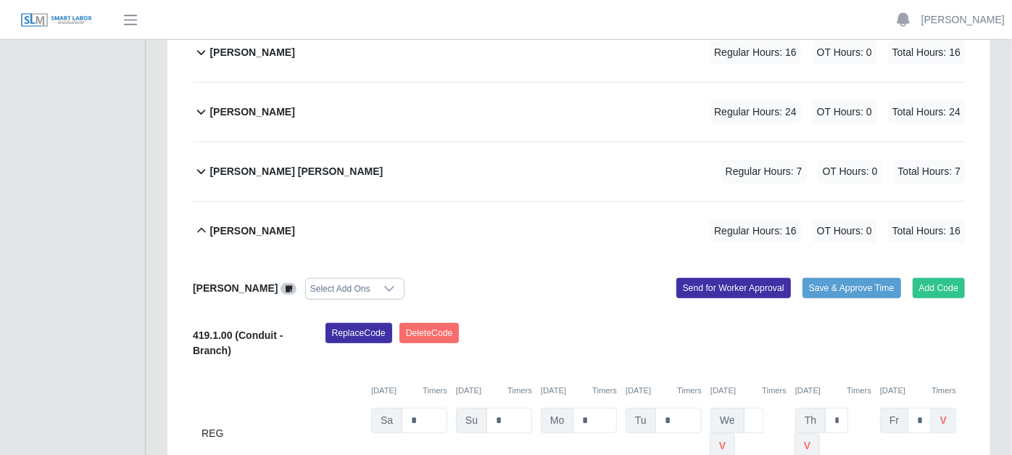
click at [198, 222] on icon at bounding box center [201, 230] width 17 height 17
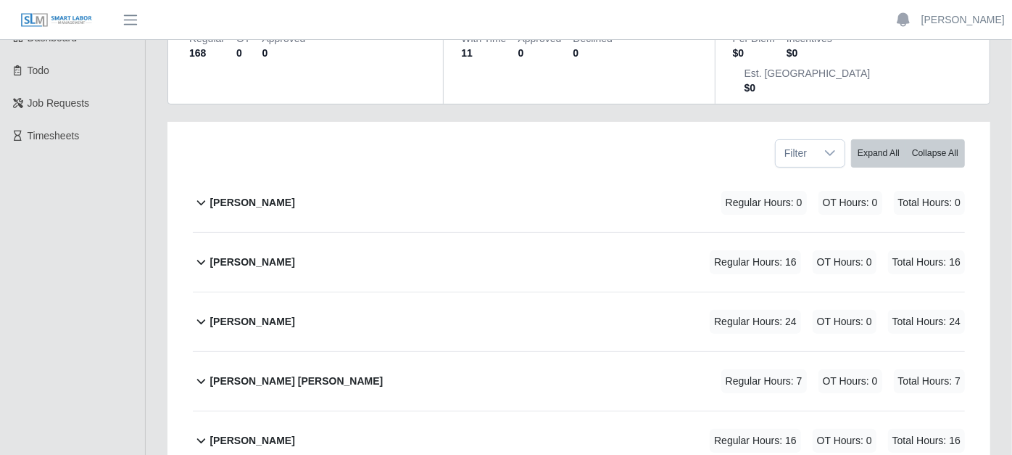
scroll to position [150, 0]
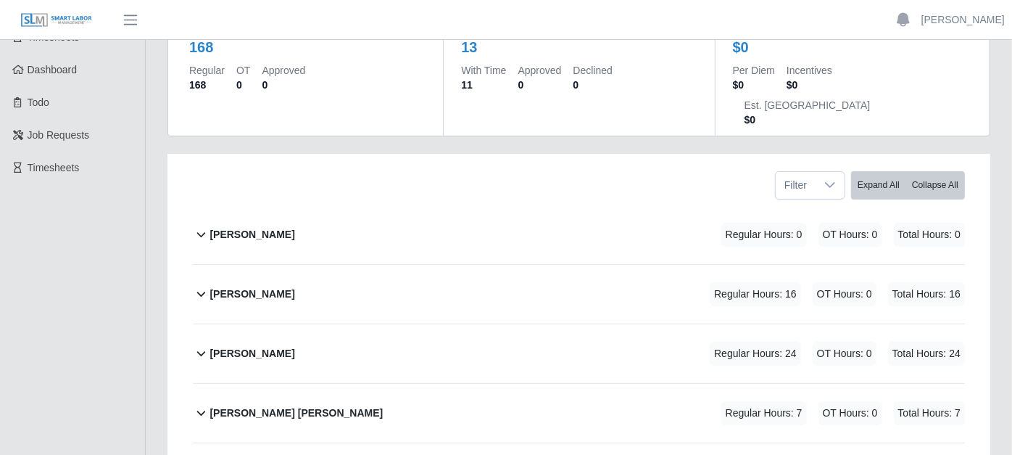
click at [202, 285] on icon at bounding box center [201, 293] width 17 height 17
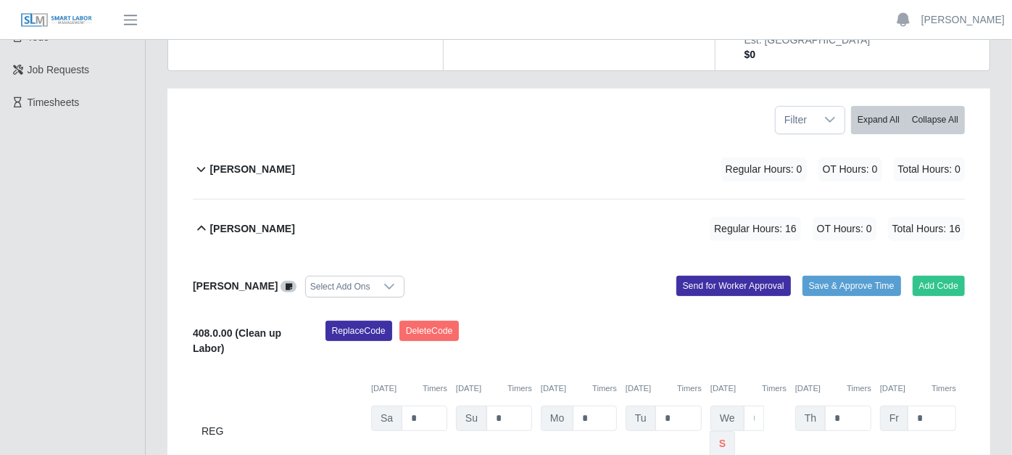
scroll to position [311, 0]
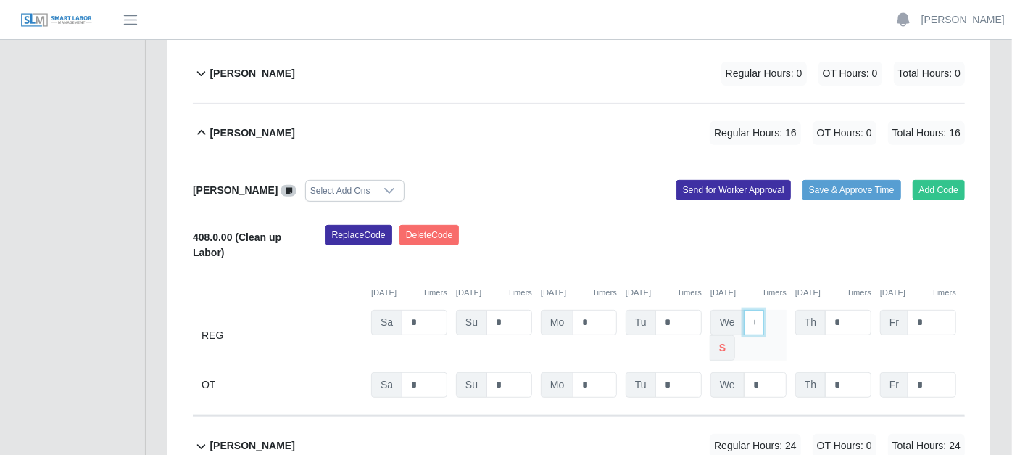
click at [762, 310] on input "*" at bounding box center [754, 322] width 20 height 25
click at [756, 310] on input "*" at bounding box center [754, 322] width 20 height 25
click at [761, 310] on input "*" at bounding box center [754, 322] width 20 height 25
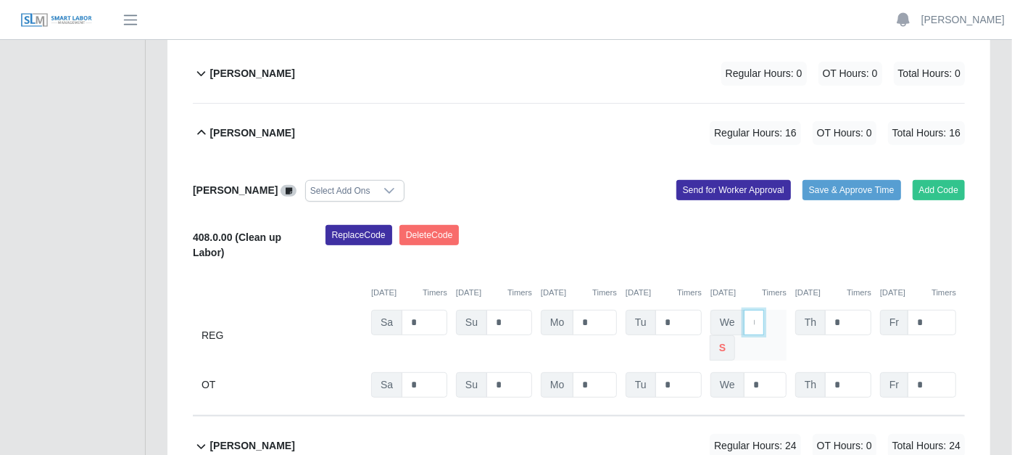
click at [761, 310] on input "*" at bounding box center [754, 322] width 20 height 25
type input "*"
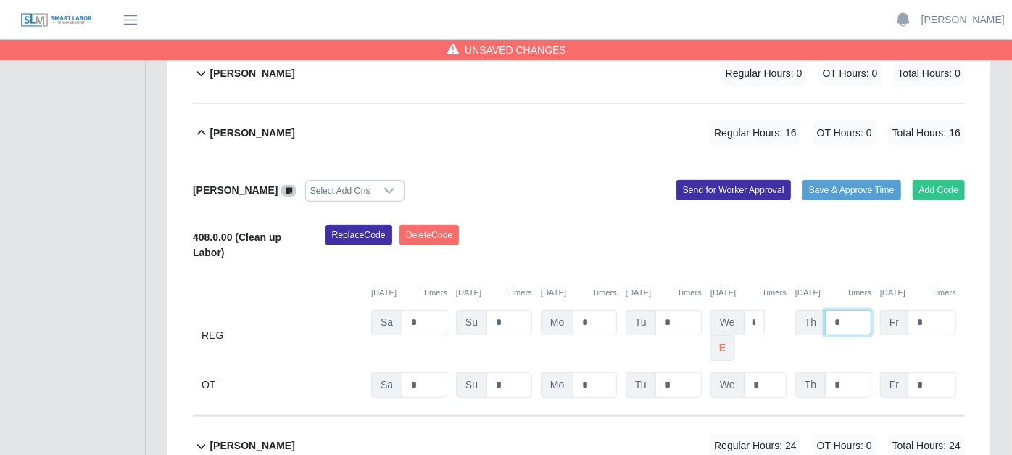
scroll to position [0, 0]
click at [851, 310] on input "*" at bounding box center [848, 322] width 46 height 25
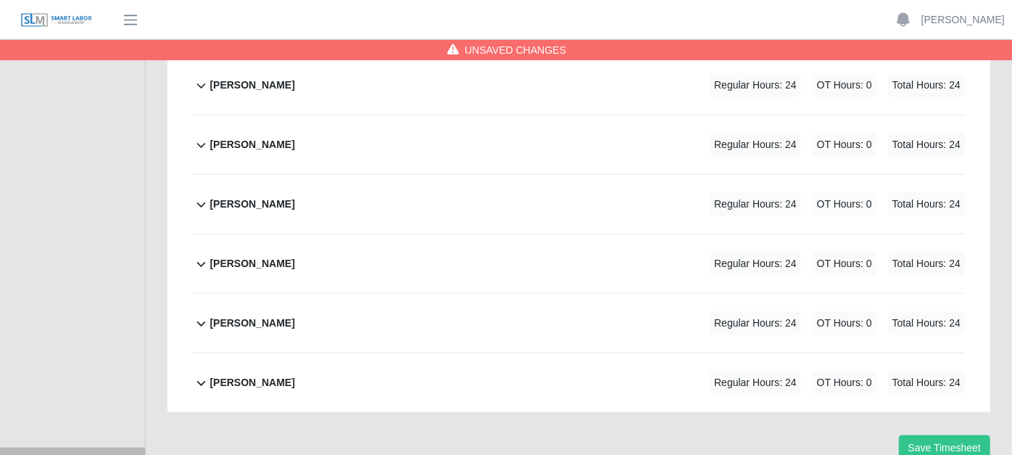
scroll to position [970, 0]
click at [935, 434] on button "Save Timesheet" at bounding box center [944, 446] width 91 height 25
